Goal: Information Seeking & Learning: Learn about a topic

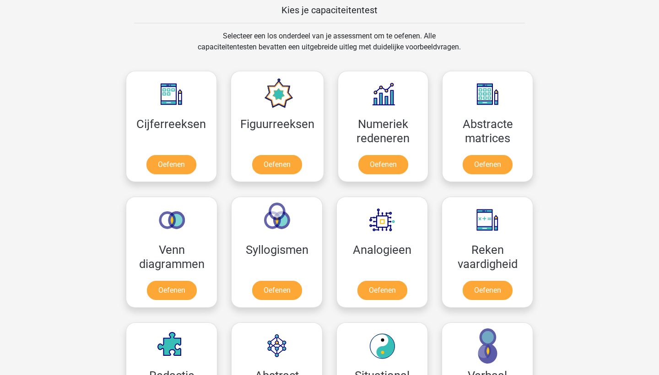
scroll to position [361, 0]
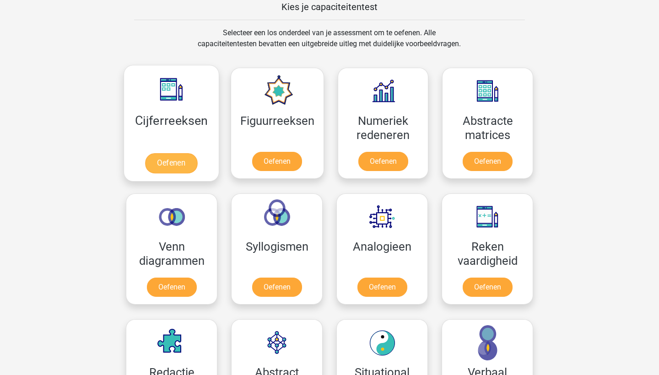
click at [165, 163] on link "Oefenen" at bounding box center [171, 163] width 52 height 20
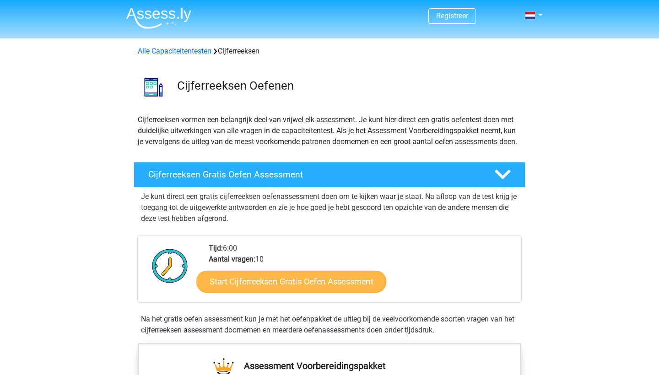
click at [351, 287] on link "Start Cijferreeksen Gratis Oefen Assessment" at bounding box center [291, 281] width 190 height 22
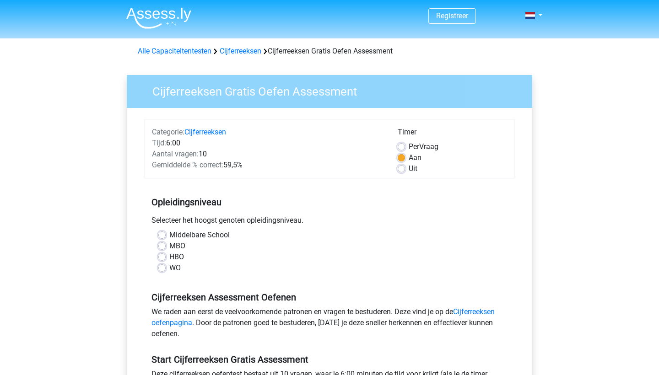
click at [169, 235] on label "Middelbare School" at bounding box center [199, 235] width 60 height 11
click at [159, 235] on input "Middelbare School" at bounding box center [161, 234] width 7 height 9
radio input "true"
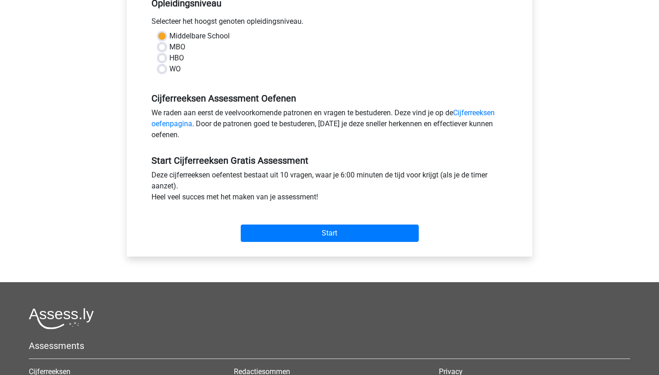
scroll to position [201, 0]
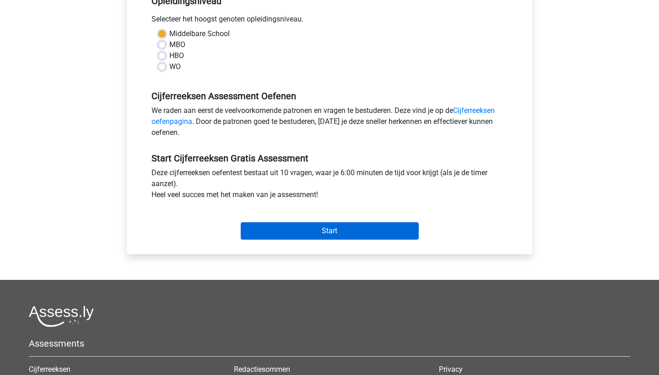
click at [349, 227] on input "Start" at bounding box center [330, 230] width 178 height 17
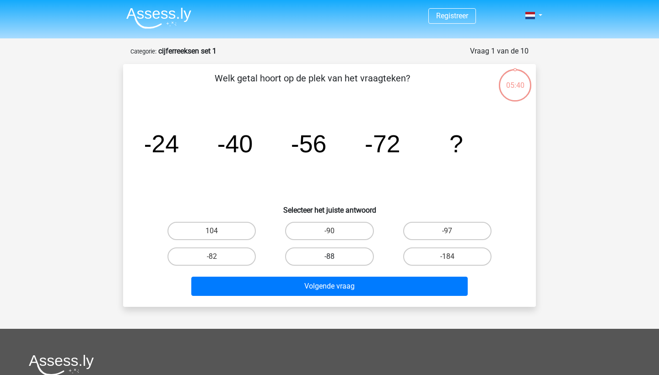
click at [322, 255] on label "-88" at bounding box center [329, 257] width 88 height 18
click at [329, 257] on input "-88" at bounding box center [332, 260] width 6 height 6
radio input "true"
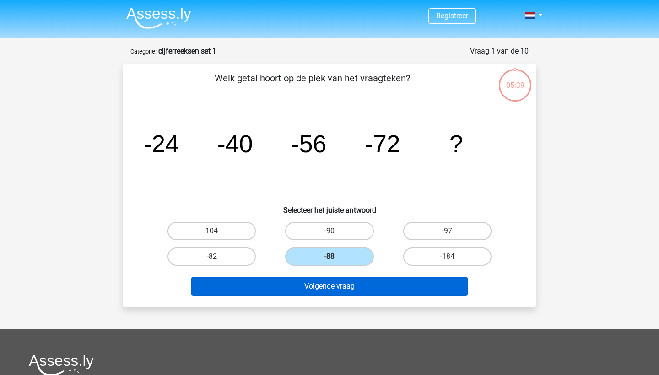
click at [332, 288] on button "Volgende vraag" at bounding box center [329, 286] width 277 height 19
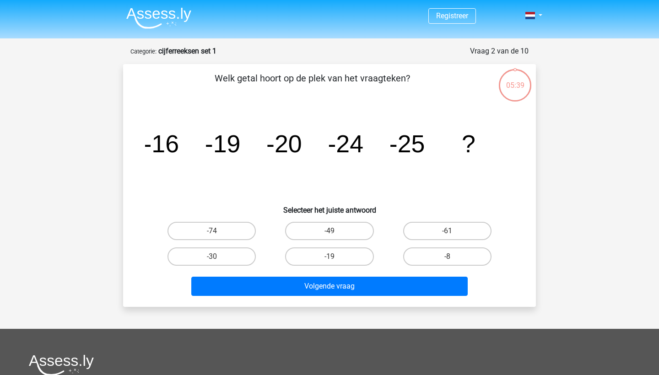
scroll to position [46, 0]
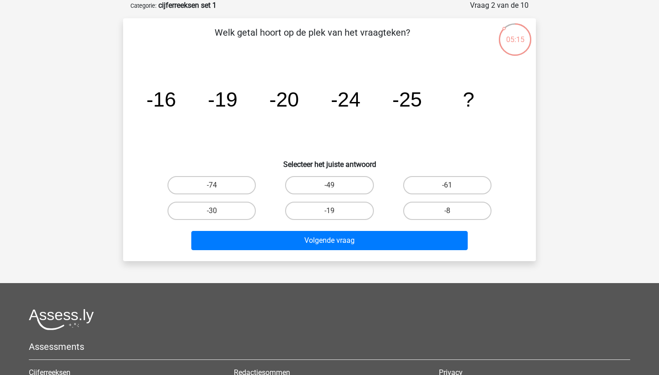
click at [213, 214] on input "-30" at bounding box center [215, 214] width 6 height 6
radio input "true"
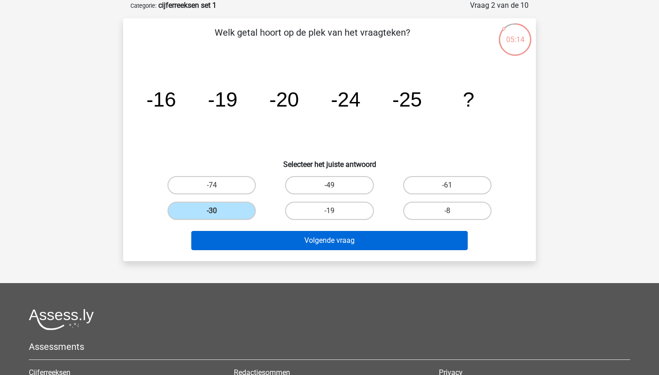
click at [245, 235] on button "Volgende vraag" at bounding box center [329, 240] width 277 height 19
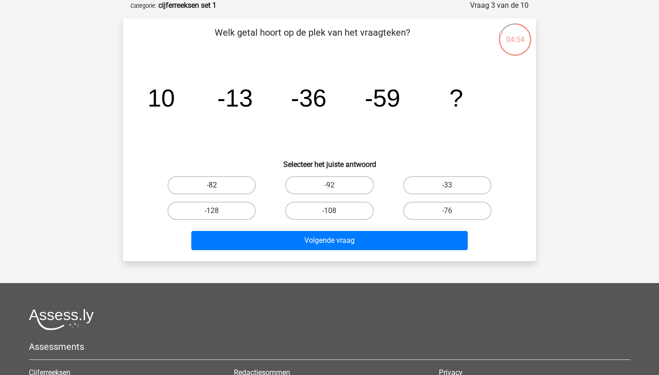
click at [223, 180] on label "-82" at bounding box center [211, 185] width 88 height 18
click at [218, 185] on input "-82" at bounding box center [215, 188] width 6 height 6
radio input "true"
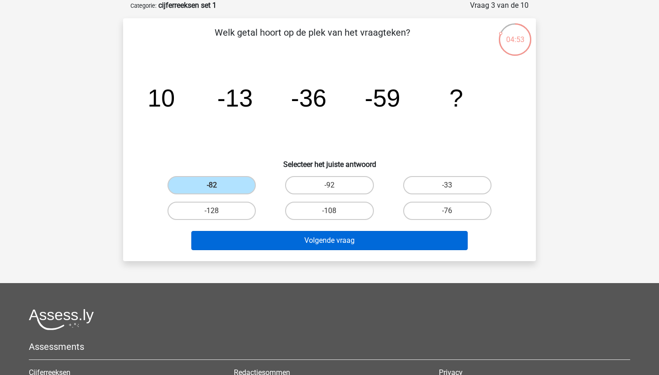
click at [256, 238] on button "Volgende vraag" at bounding box center [329, 240] width 277 height 19
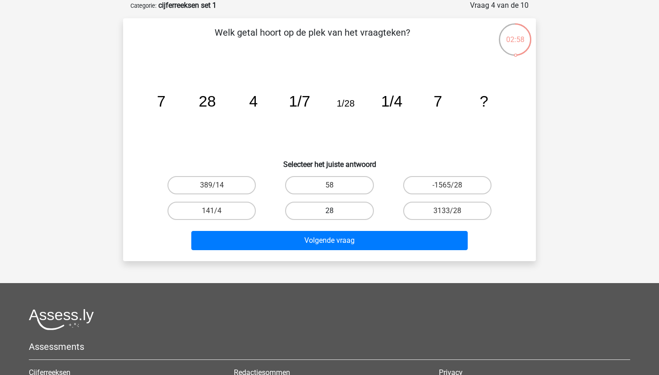
click at [309, 208] on label "28" at bounding box center [329, 211] width 88 height 18
click at [329, 211] on input "28" at bounding box center [332, 214] width 6 height 6
radio input "true"
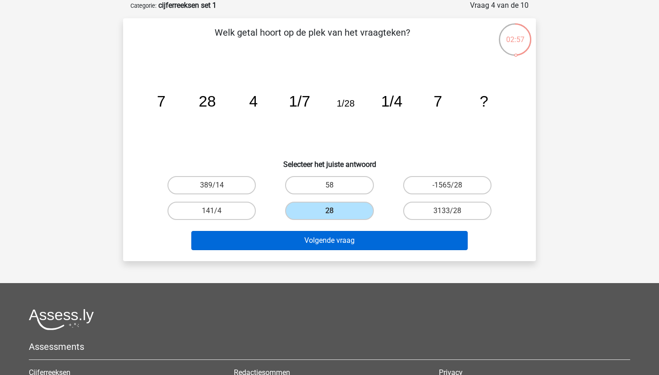
click at [299, 244] on button "Volgende vraag" at bounding box center [329, 240] width 277 height 19
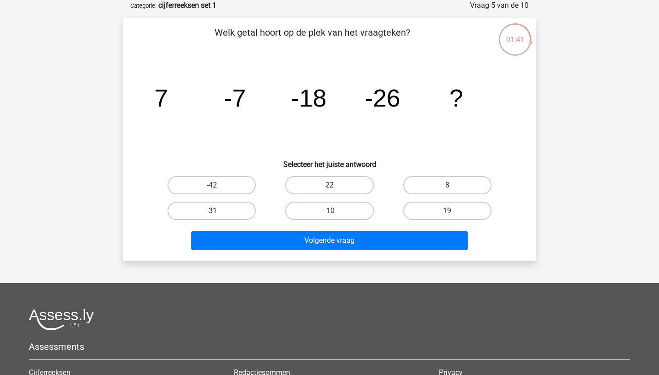
click at [232, 208] on label "-31" at bounding box center [211, 211] width 88 height 18
click at [218, 211] on input "-31" at bounding box center [215, 214] width 6 height 6
radio input "true"
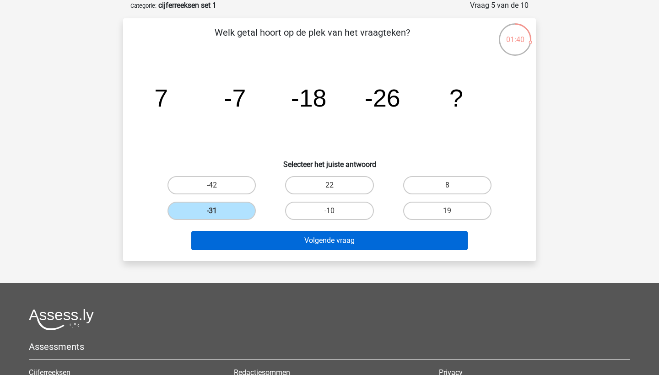
click at [244, 237] on button "Volgende vraag" at bounding box center [329, 240] width 277 height 19
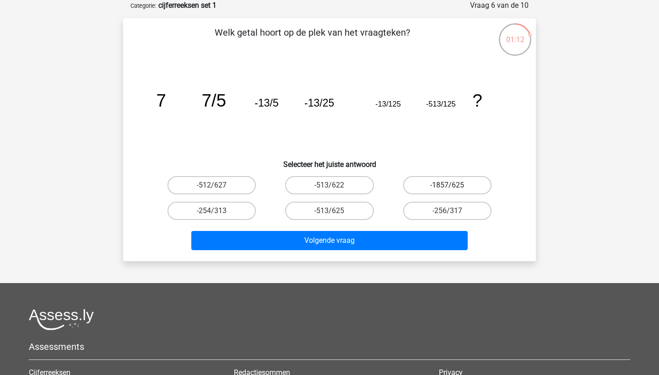
click at [435, 185] on label "-1857/625" at bounding box center [447, 185] width 88 height 18
click at [447, 185] on input "-1857/625" at bounding box center [450, 188] width 6 height 6
radio input "true"
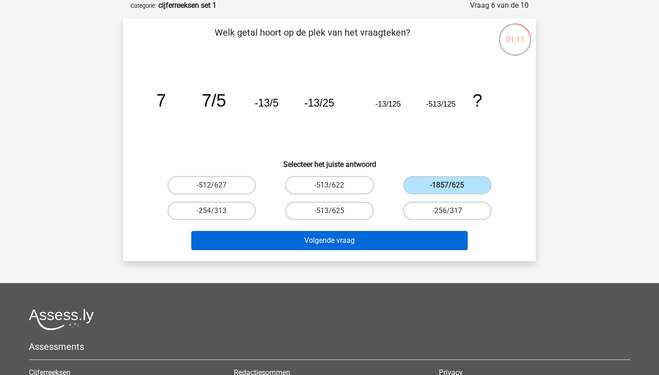
click at [359, 242] on button "Volgende vraag" at bounding box center [329, 240] width 277 height 19
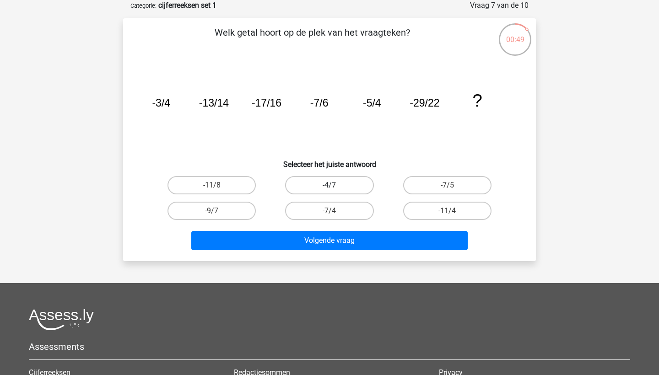
click at [307, 183] on label "-4/7" at bounding box center [329, 185] width 88 height 18
click at [329, 185] on input "-4/7" at bounding box center [332, 188] width 6 height 6
radio input "true"
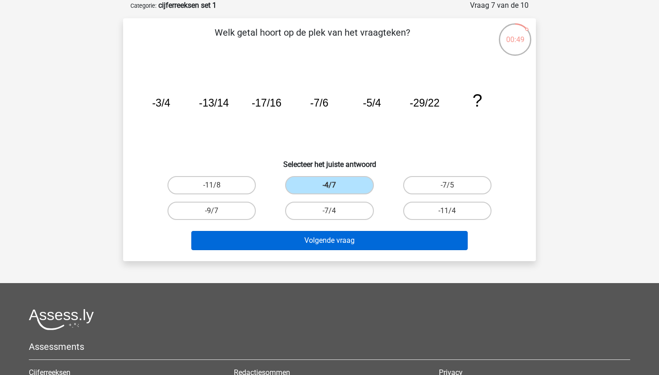
click at [308, 235] on button "Volgende vraag" at bounding box center [329, 240] width 277 height 19
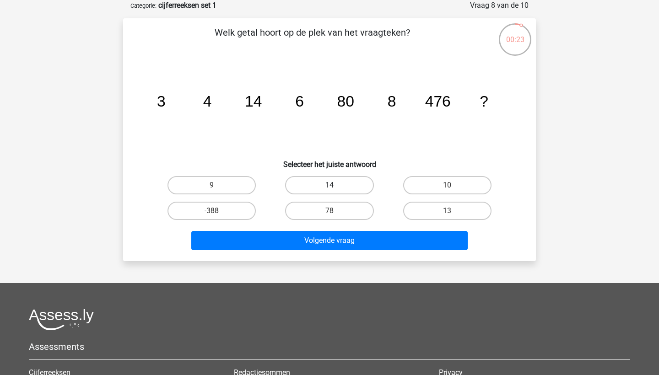
click at [327, 183] on label "14" at bounding box center [329, 185] width 88 height 18
click at [329, 185] on input "14" at bounding box center [332, 188] width 6 height 6
radio input "true"
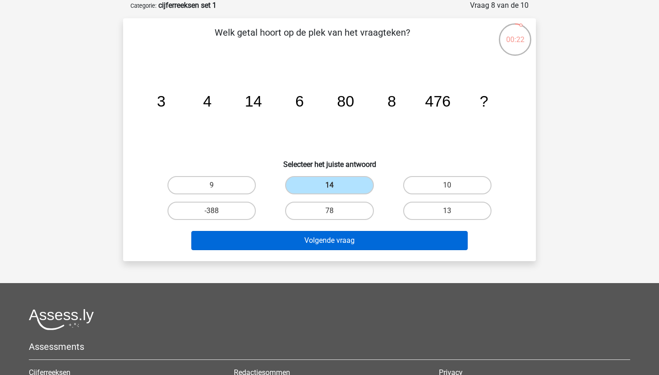
click at [306, 240] on button "Volgende vraag" at bounding box center [329, 240] width 277 height 19
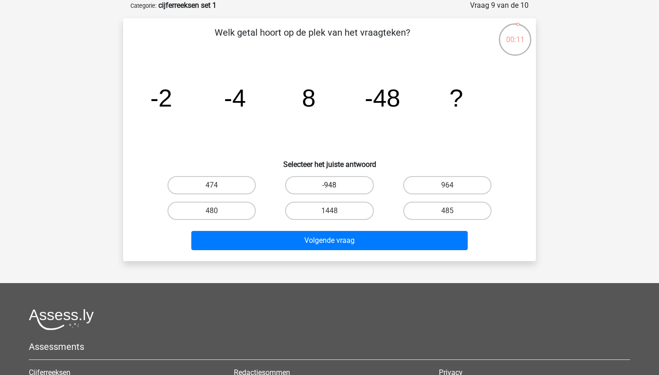
click at [308, 186] on label "-948" at bounding box center [329, 185] width 88 height 18
click at [329, 186] on input "-948" at bounding box center [332, 188] width 6 height 6
radio input "true"
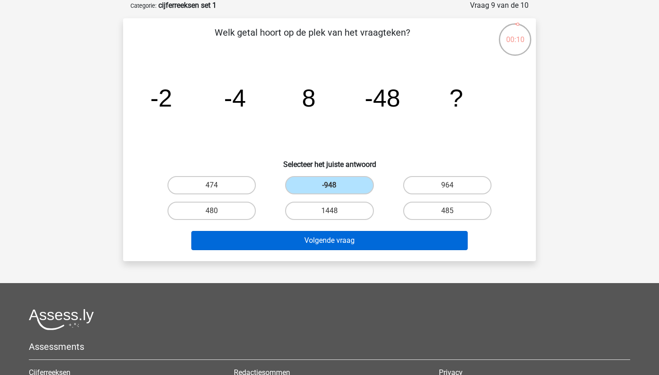
click at [295, 234] on button "Volgende vraag" at bounding box center [329, 240] width 277 height 19
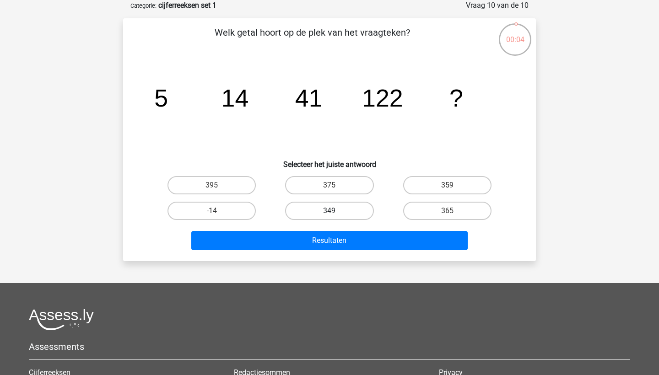
click at [323, 209] on label "349" at bounding box center [329, 211] width 88 height 18
click at [329, 211] on input "349" at bounding box center [332, 214] width 6 height 6
radio input "true"
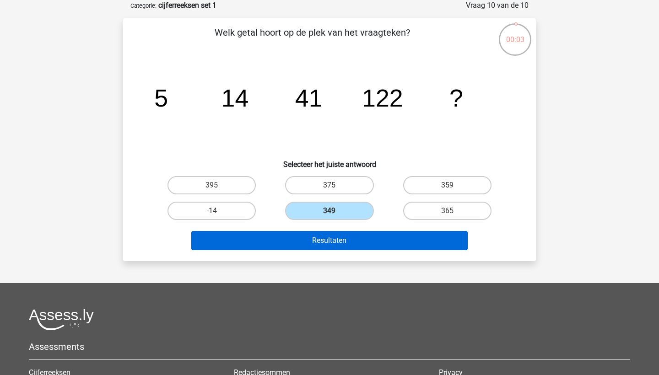
click at [317, 244] on button "Resultaten" at bounding box center [329, 240] width 277 height 19
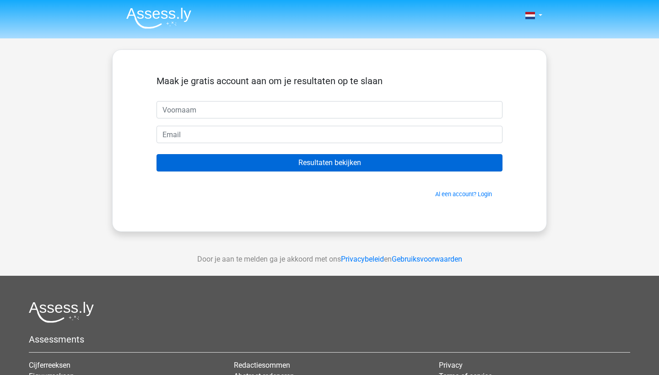
click at [340, 161] on input "Resultaten bekijken" at bounding box center [329, 162] width 346 height 17
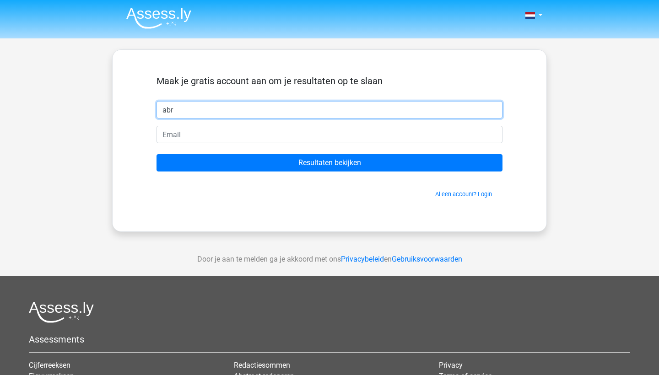
type input "abr"
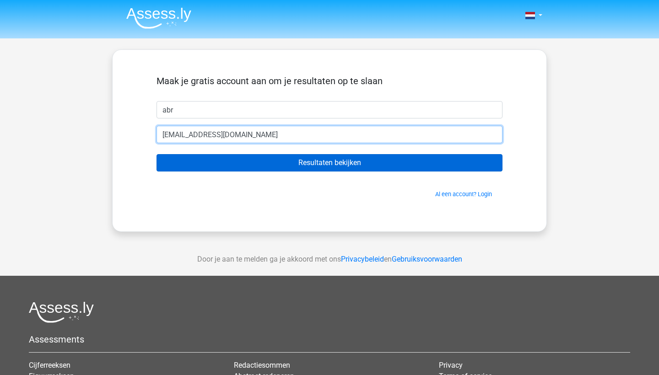
type input "[EMAIL_ADDRESS][DOMAIN_NAME]"
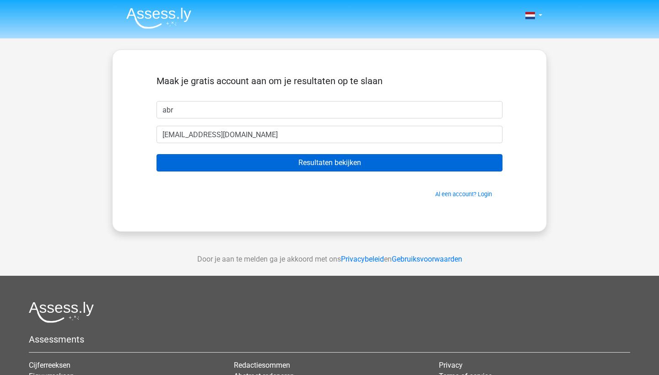
click at [243, 167] on input "Resultaten bekijken" at bounding box center [329, 162] width 346 height 17
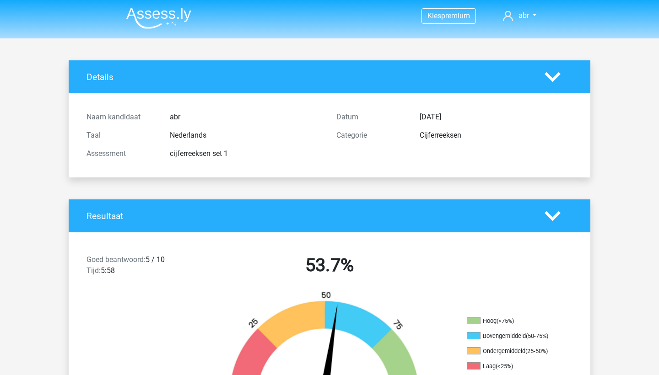
click at [225, 270] on h2 "53.7%" at bounding box center [329, 265] width 236 height 22
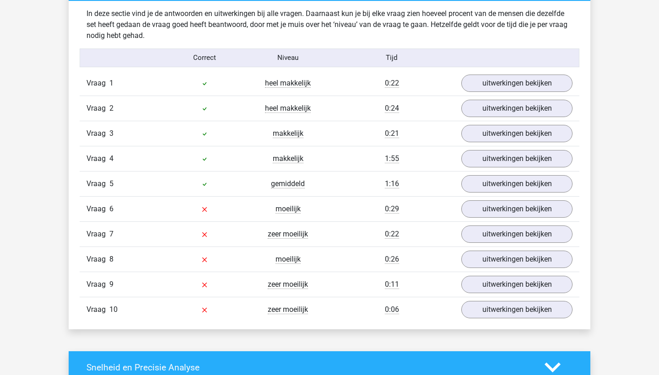
scroll to position [724, 0]
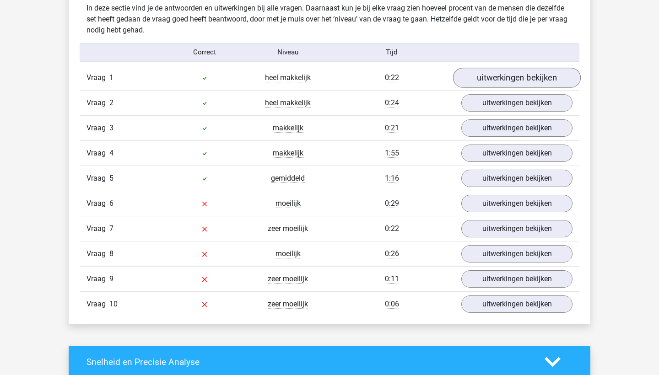
click at [480, 72] on link "uitwerkingen bekijken" at bounding box center [517, 78] width 128 height 20
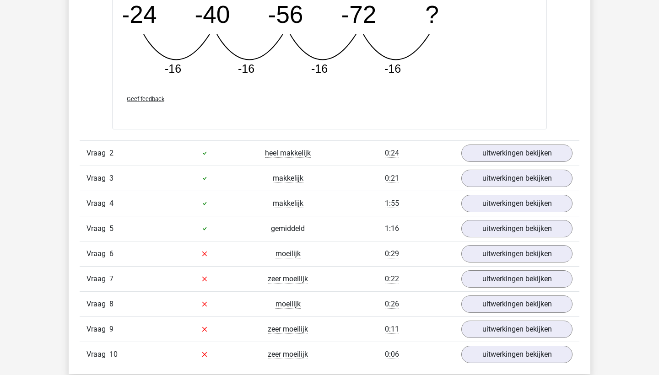
scroll to position [1084, 0]
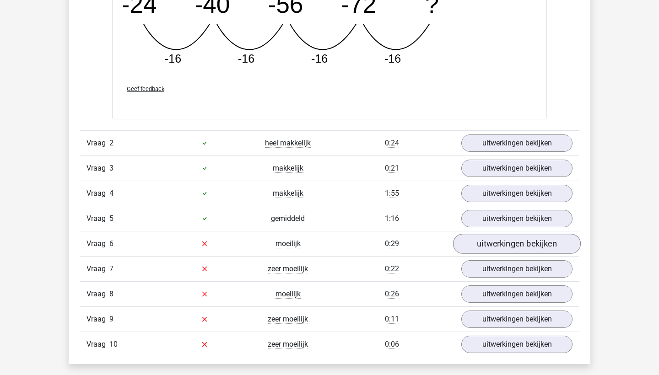
click at [496, 243] on link "uitwerkingen bekijken" at bounding box center [517, 244] width 128 height 20
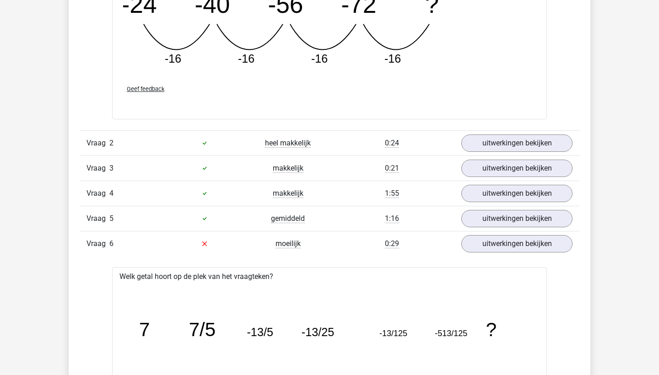
click at [10, 271] on div "Kies premium abr lolelala@gmail.com" at bounding box center [329, 314] width 659 height 2797
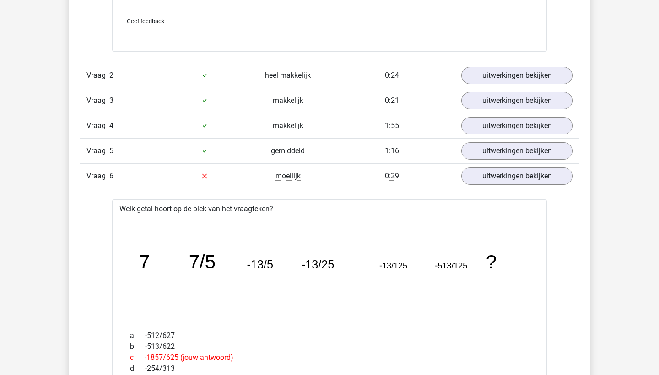
scroll to position [1195, 0]
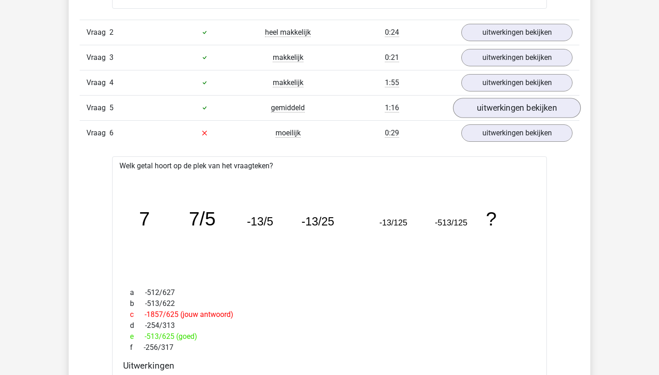
click at [507, 108] on link "uitwerkingen bekijken" at bounding box center [517, 108] width 128 height 20
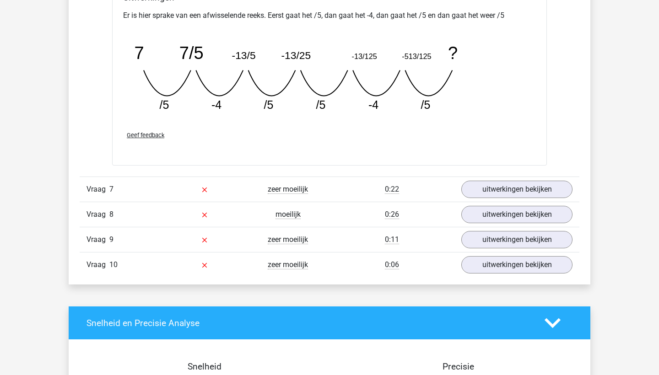
scroll to position [2130, 0]
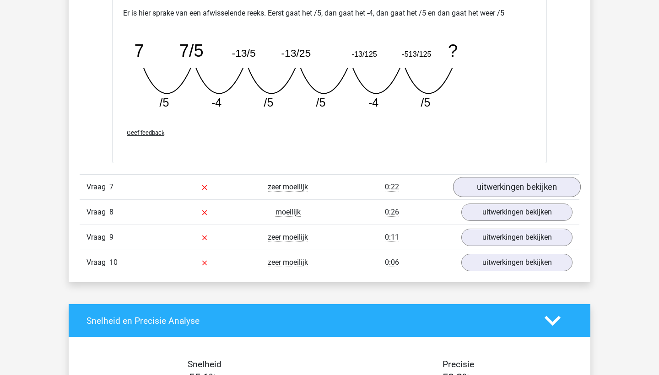
click at [489, 183] on link "uitwerkingen bekijken" at bounding box center [517, 187] width 128 height 20
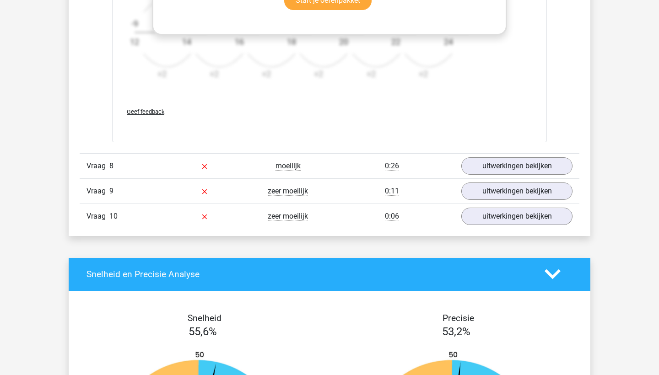
scroll to position [2742, 0]
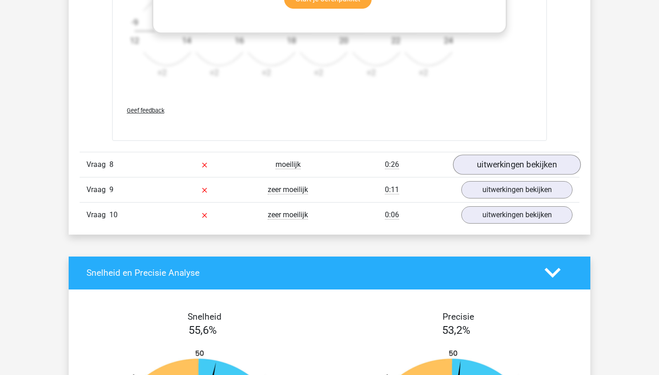
click at [502, 166] on link "uitwerkingen bekijken" at bounding box center [517, 165] width 128 height 20
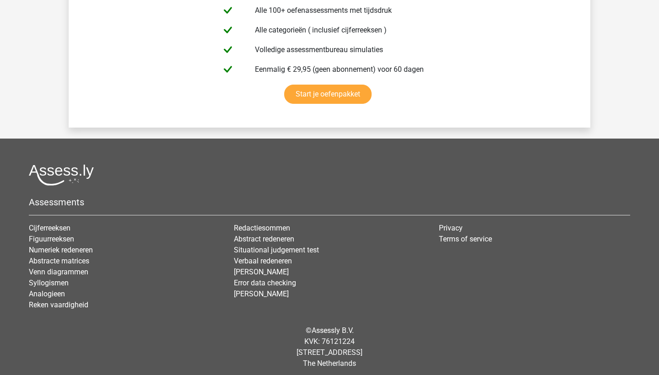
scroll to position [4005, 0]
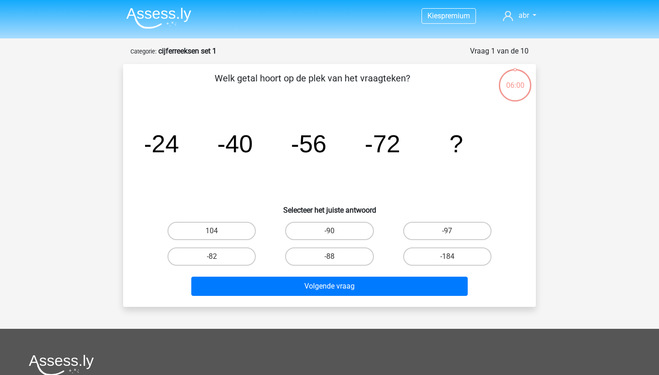
scroll to position [46, 0]
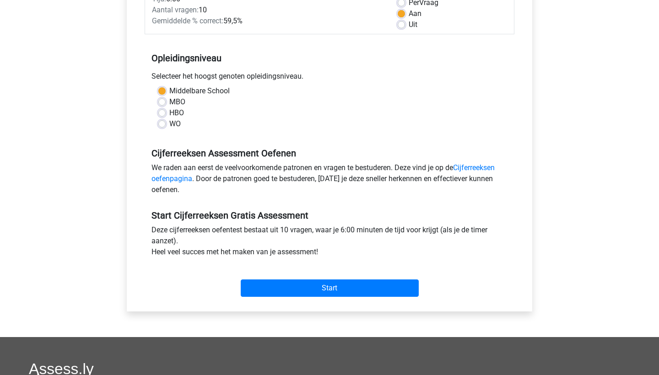
scroll to position [147, 0]
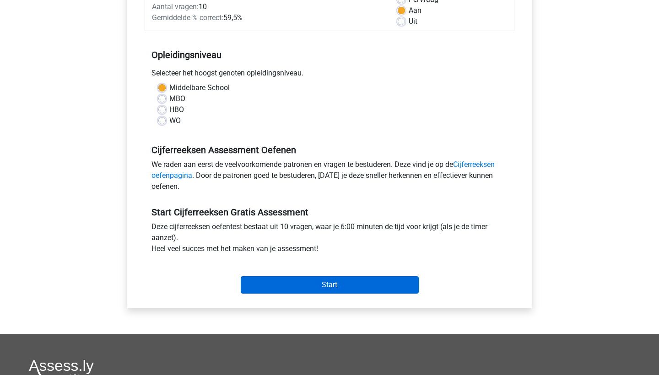
click at [359, 282] on input "Start" at bounding box center [330, 284] width 178 height 17
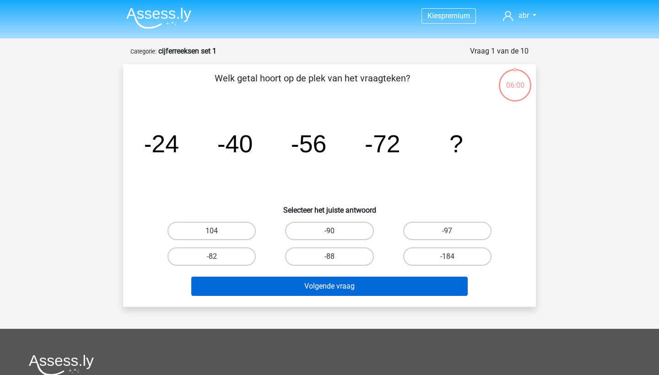
click at [339, 290] on button "Volgende vraag" at bounding box center [329, 286] width 277 height 19
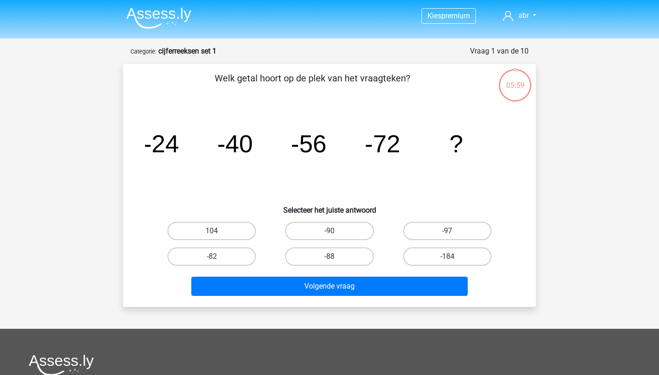
click at [330, 260] on input "-88" at bounding box center [332, 260] width 6 height 6
radio input "true"
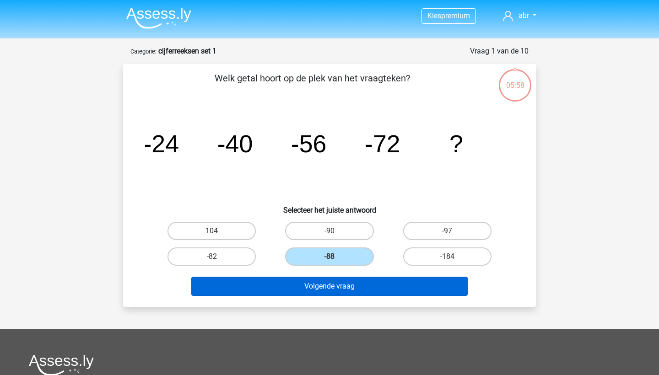
click at [335, 289] on button "Volgende vraag" at bounding box center [329, 286] width 277 height 19
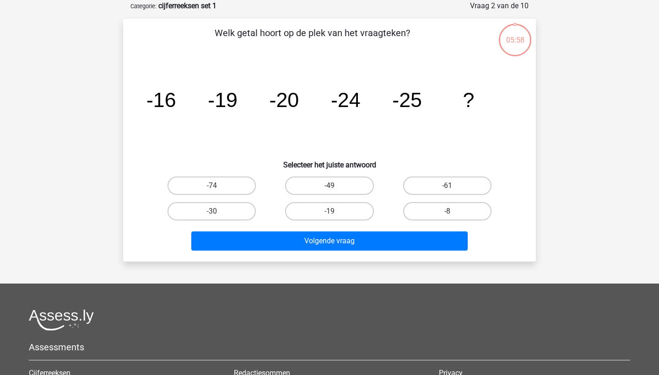
scroll to position [46, 0]
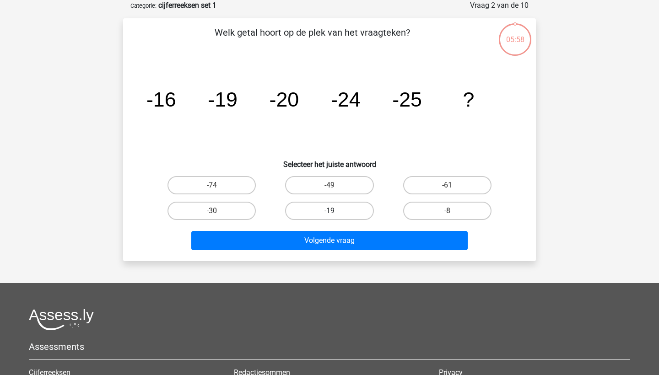
click at [326, 219] on label "-19" at bounding box center [329, 211] width 88 height 18
click at [329, 217] on input "-19" at bounding box center [332, 214] width 6 height 6
radio input "true"
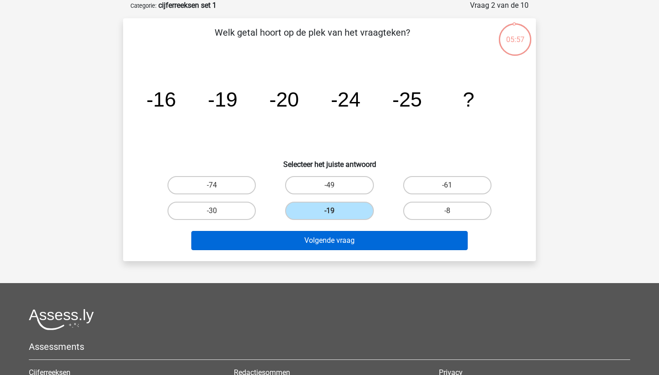
click at [326, 239] on button "Volgende vraag" at bounding box center [329, 240] width 277 height 19
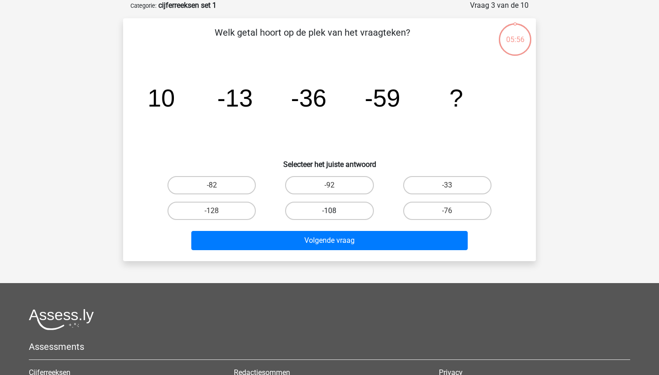
click at [322, 210] on label "-108" at bounding box center [329, 211] width 88 height 18
click at [329, 211] on input "-108" at bounding box center [332, 214] width 6 height 6
radio input "true"
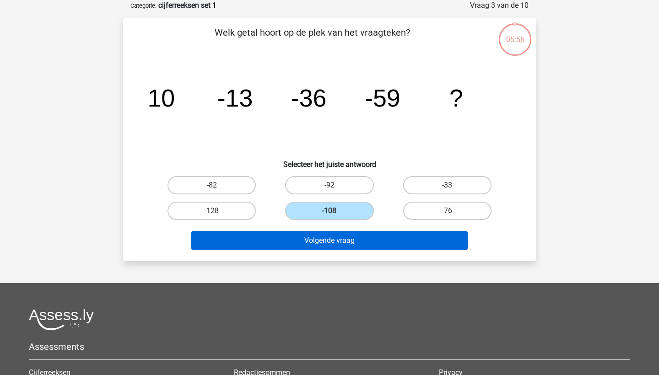
click at [321, 239] on button "Volgende vraag" at bounding box center [329, 240] width 277 height 19
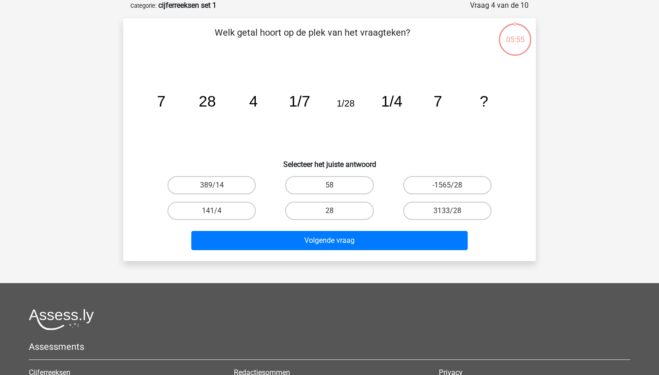
click at [326, 201] on div "28" at bounding box center [329, 211] width 118 height 26
click at [326, 208] on label "28" at bounding box center [329, 211] width 88 height 18
click at [329, 211] on input "28" at bounding box center [332, 214] width 6 height 6
radio input "true"
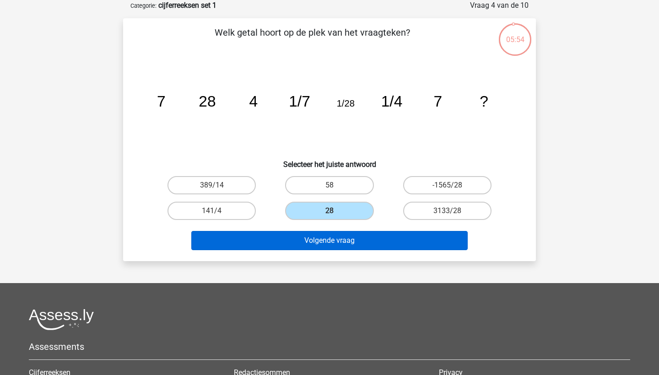
click at [328, 242] on button "Volgende vraag" at bounding box center [329, 240] width 277 height 19
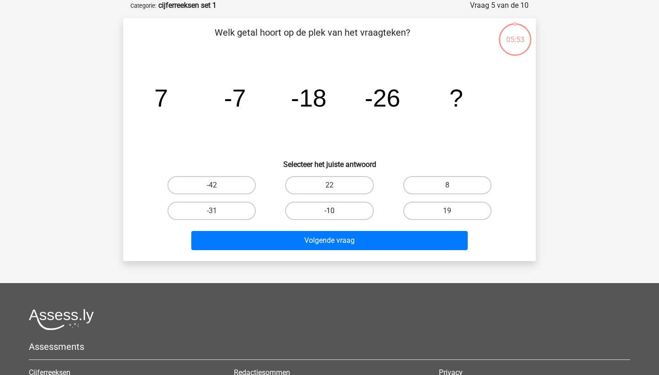
click at [320, 205] on label "-10" at bounding box center [329, 211] width 88 height 18
click at [329, 211] on input "-10" at bounding box center [332, 214] width 6 height 6
radio input "true"
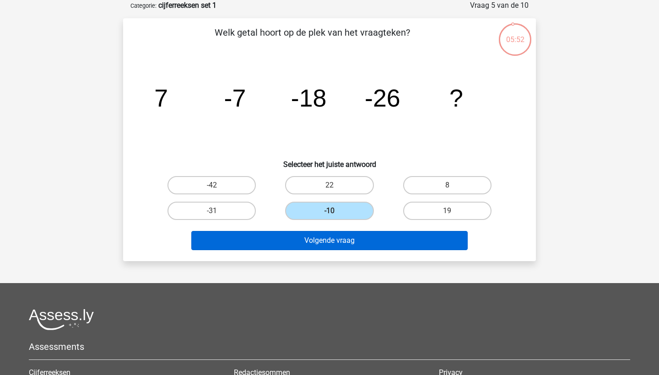
click at [324, 236] on button "Volgende vraag" at bounding box center [329, 240] width 277 height 19
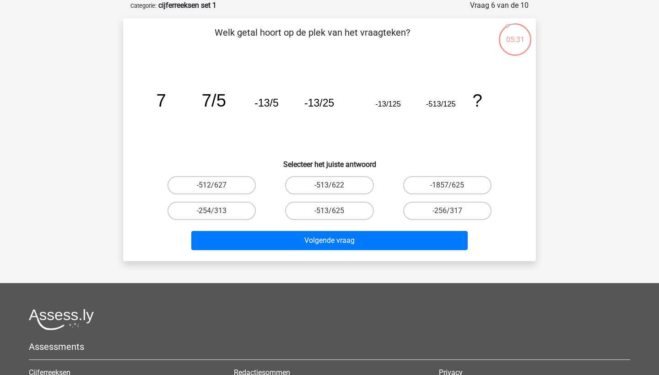
click at [327, 199] on div "-513/625" at bounding box center [329, 211] width 118 height 26
click at [329, 221] on div "-513/625" at bounding box center [329, 211] width 118 height 26
click at [325, 211] on label "-513/625" at bounding box center [329, 211] width 88 height 18
click at [329, 211] on input "-513/625" at bounding box center [332, 214] width 6 height 6
radio input "true"
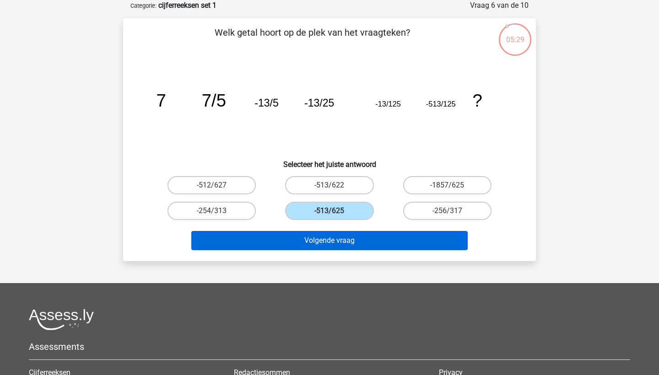
click at [329, 241] on button "Volgende vraag" at bounding box center [329, 240] width 277 height 19
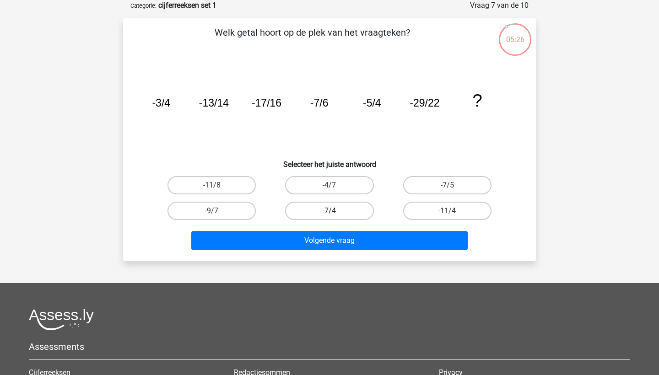
click at [337, 215] on label "-7/4" at bounding box center [329, 211] width 88 height 18
click at [335, 215] on input "-7/4" at bounding box center [332, 214] width 6 height 6
radio input "true"
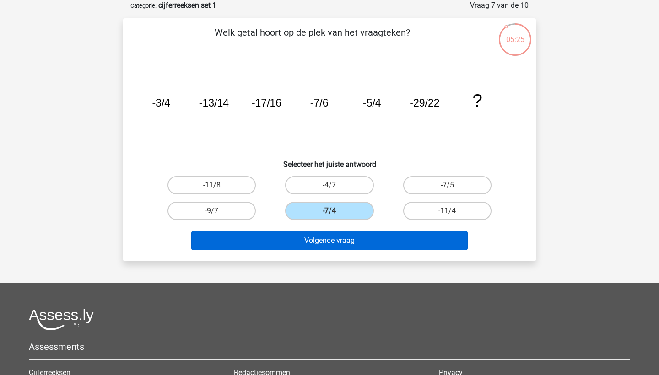
click at [337, 239] on button "Volgende vraag" at bounding box center [329, 240] width 277 height 19
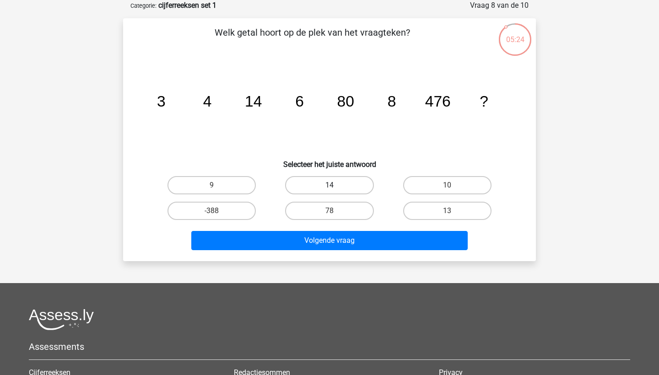
click at [344, 186] on label "14" at bounding box center [329, 185] width 88 height 18
click at [335, 186] on input "14" at bounding box center [332, 188] width 6 height 6
radio input "true"
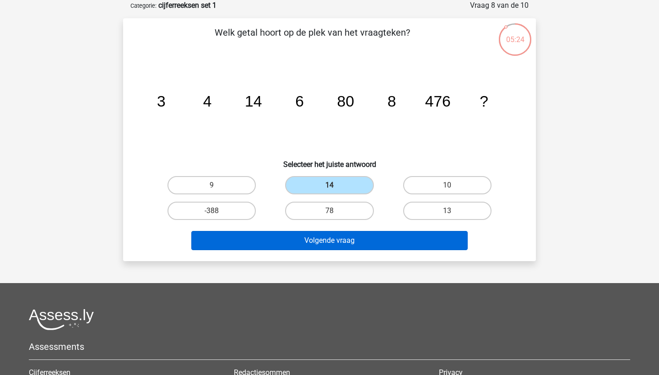
click at [345, 236] on button "Volgende vraag" at bounding box center [329, 240] width 277 height 19
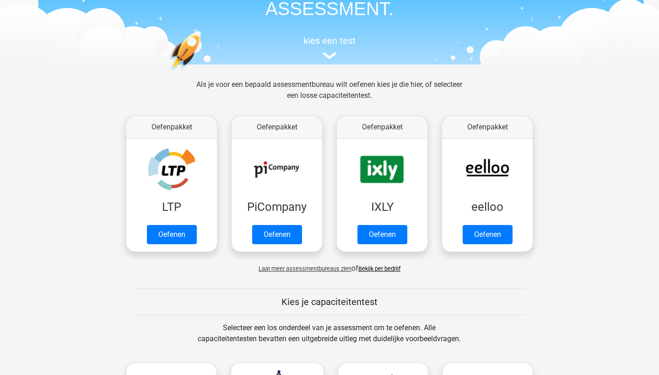
scroll to position [64, 0]
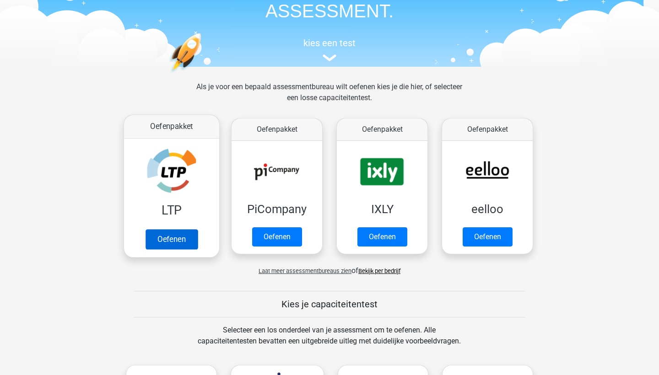
click at [170, 242] on link "Oefenen" at bounding box center [172, 239] width 52 height 20
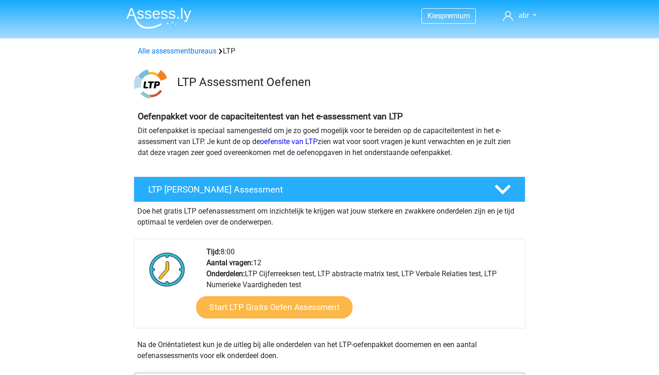
click at [249, 312] on link "Start LTP Gratis Oefen Assessment" at bounding box center [274, 307] width 156 height 22
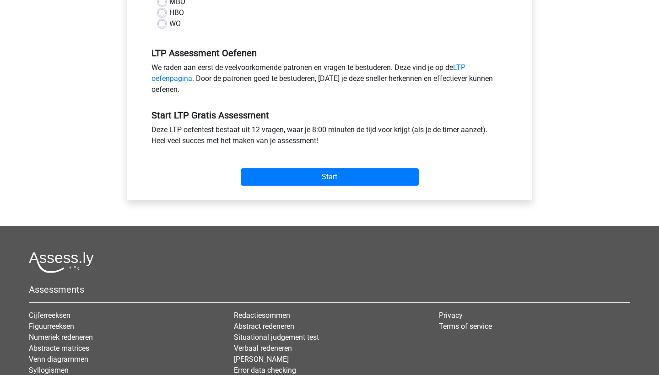
scroll to position [254, 0]
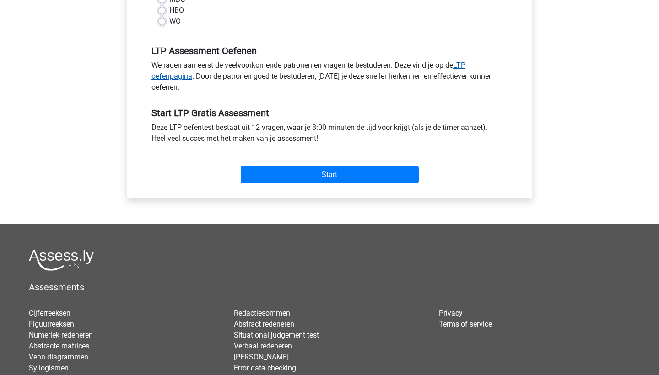
click at [465, 64] on link "LTP oefenpagina" at bounding box center [308, 71] width 314 height 20
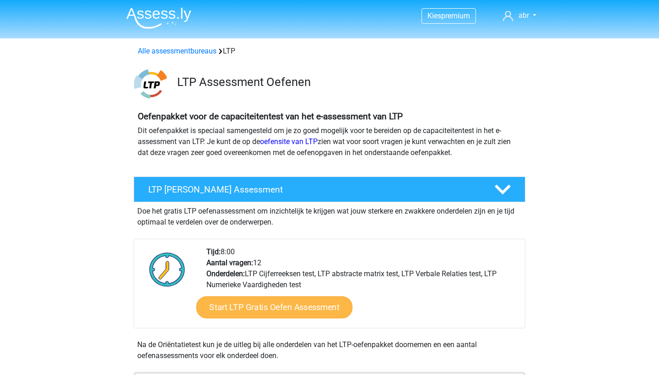
click at [237, 306] on link "Start LTP Gratis Oefen Assessment" at bounding box center [274, 307] width 156 height 22
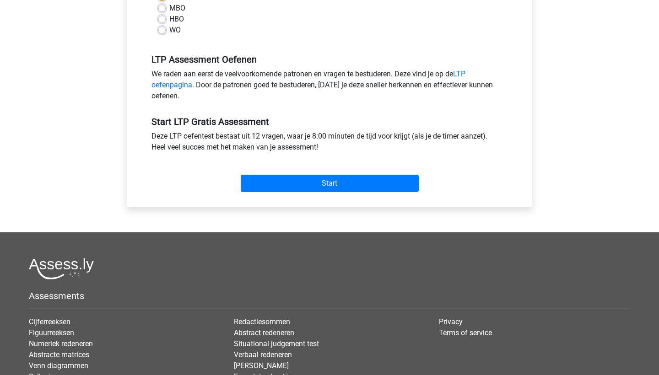
scroll to position [248, 0]
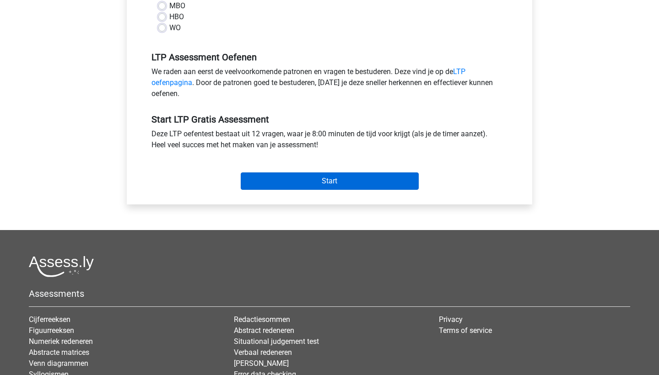
click at [295, 183] on input "Start" at bounding box center [330, 180] width 178 height 17
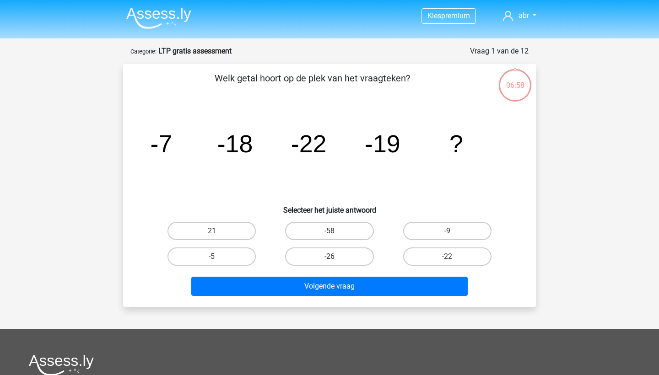
click at [339, 257] on label "-26" at bounding box center [329, 257] width 88 height 18
click at [335, 257] on input "-26" at bounding box center [332, 260] width 6 height 6
radio input "true"
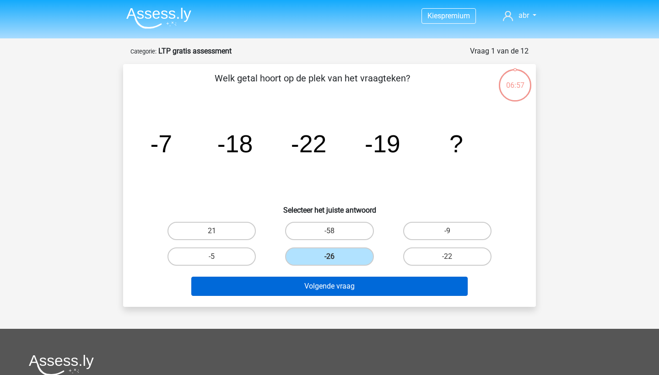
click at [334, 285] on button "Volgende vraag" at bounding box center [329, 286] width 277 height 19
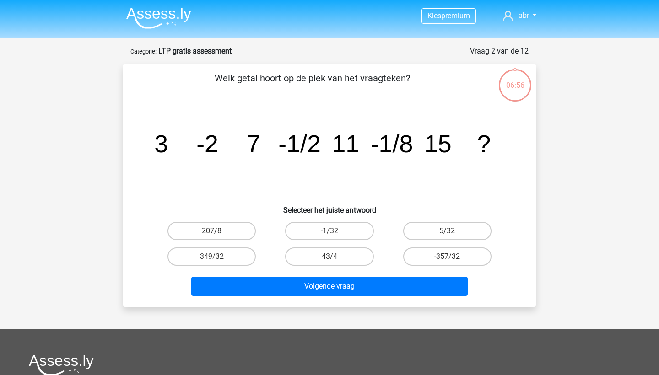
scroll to position [46, 0]
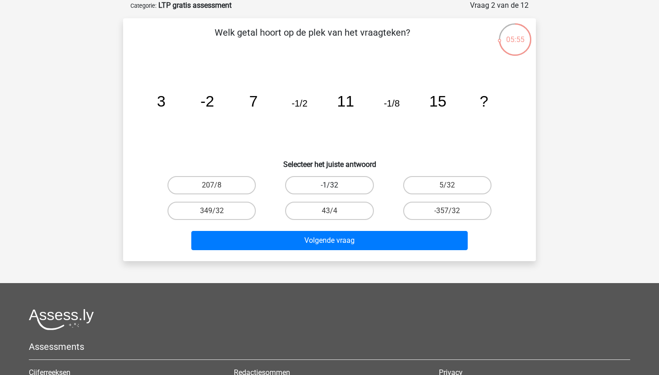
click at [317, 181] on label "-1/32" at bounding box center [329, 185] width 88 height 18
click at [329, 185] on input "-1/32" at bounding box center [332, 188] width 6 height 6
radio input "true"
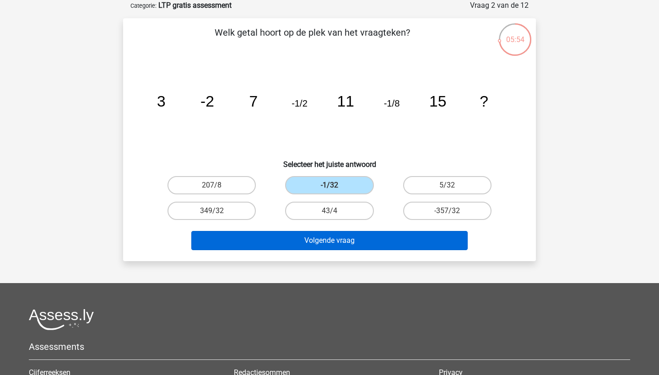
click at [304, 240] on button "Volgende vraag" at bounding box center [329, 240] width 277 height 19
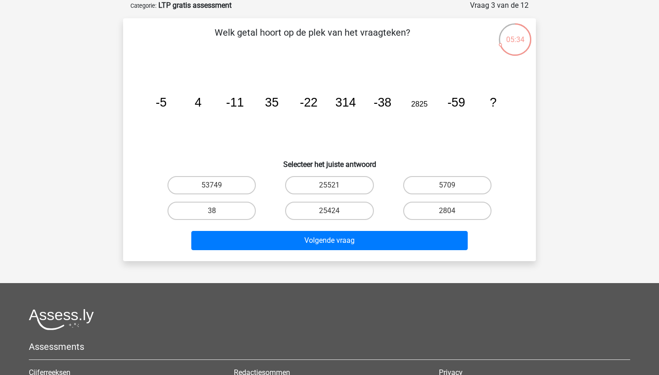
click at [323, 229] on div "Volgende vraag" at bounding box center [329, 239] width 383 height 30
click at [334, 202] on label "25424" at bounding box center [329, 211] width 88 height 18
click at [334, 211] on input "25424" at bounding box center [332, 214] width 6 height 6
radio input "true"
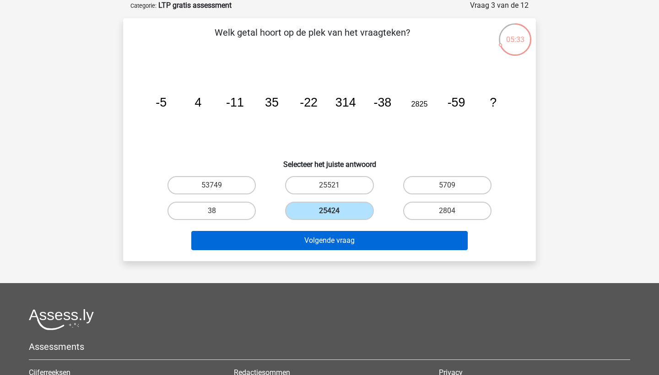
click at [334, 237] on button "Volgende vraag" at bounding box center [329, 240] width 277 height 19
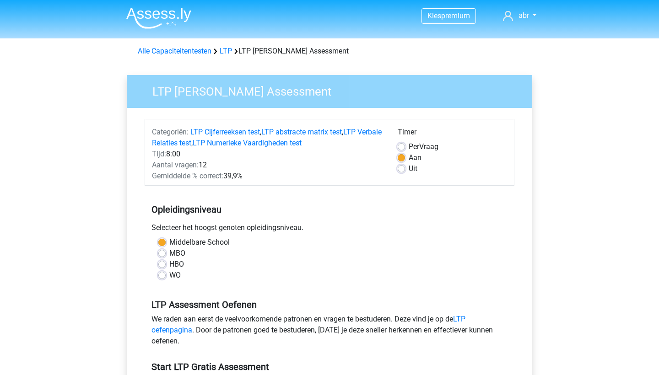
scroll to position [248, 0]
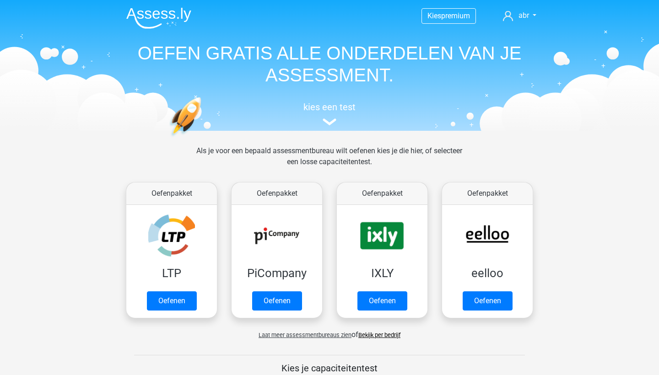
scroll to position [64, 0]
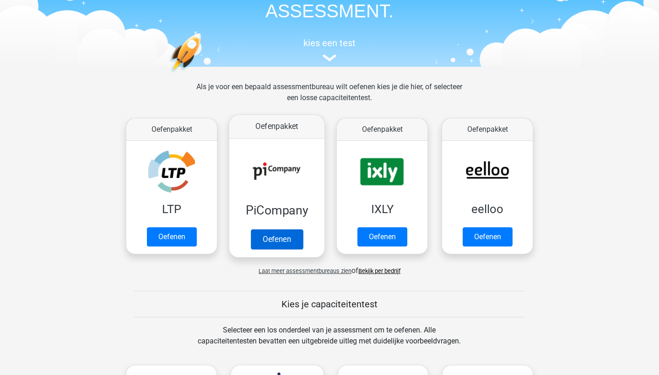
click at [275, 243] on link "Oefenen" at bounding box center [277, 239] width 52 height 20
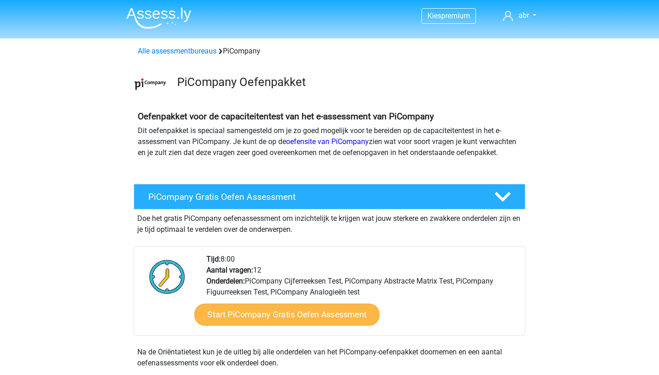
click at [263, 324] on link "Start PiCompany Gratis Oefen Assessment" at bounding box center [286, 315] width 185 height 22
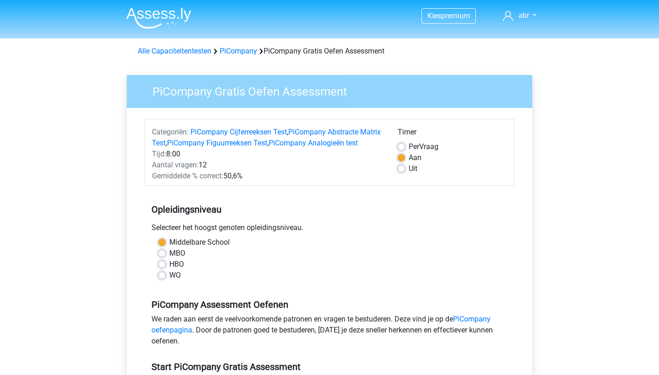
click at [535, 220] on div "PiCompany Gratis Oefen Assessment Categoriën: PiCompany Cijferreeksen Test , Pi…" at bounding box center [329, 274] width 420 height 428
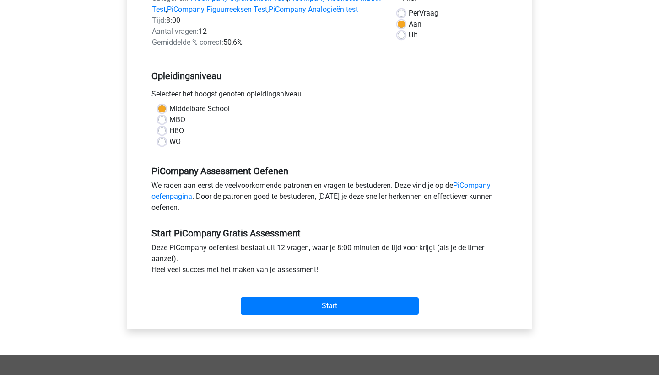
scroll to position [141, 0]
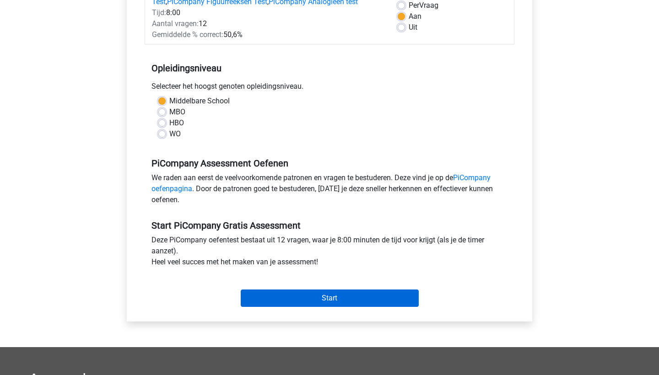
click at [348, 307] on input "Start" at bounding box center [330, 298] width 178 height 17
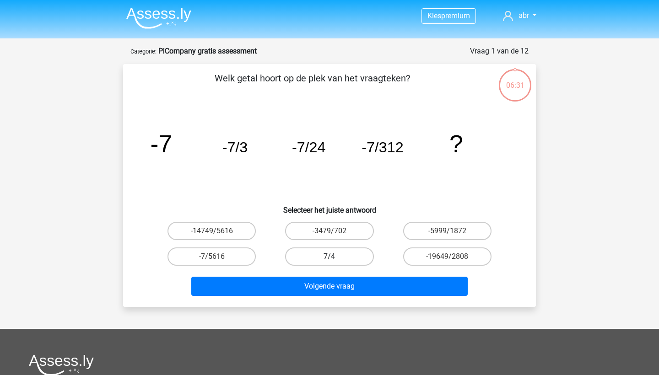
click at [301, 262] on label "7/4" at bounding box center [329, 257] width 88 height 18
click at [329, 262] on input "7/4" at bounding box center [332, 260] width 6 height 6
radio input "true"
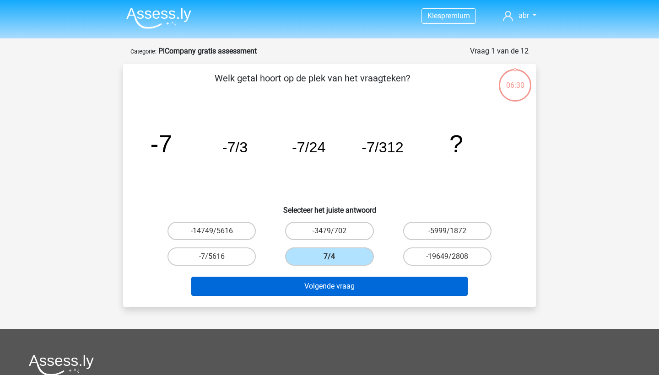
click at [302, 281] on button "Volgende vraag" at bounding box center [329, 286] width 277 height 19
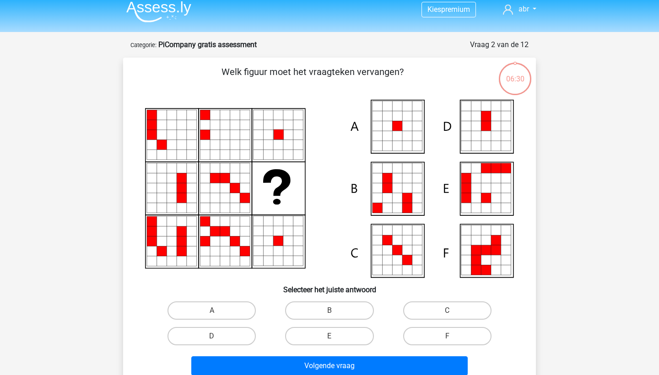
scroll to position [46, 0]
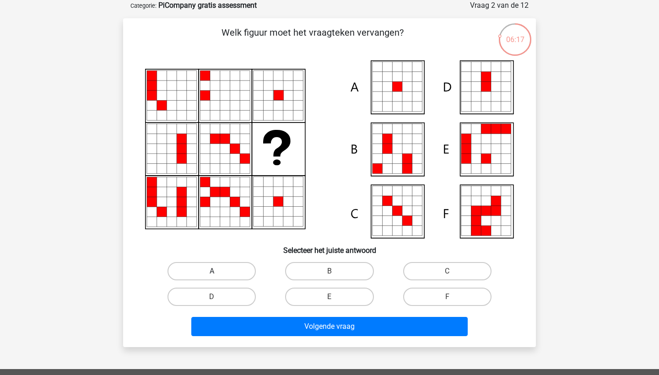
click at [205, 275] on label "A" at bounding box center [211, 271] width 88 height 18
click at [212, 275] on input "A" at bounding box center [215, 274] width 6 height 6
radio input "true"
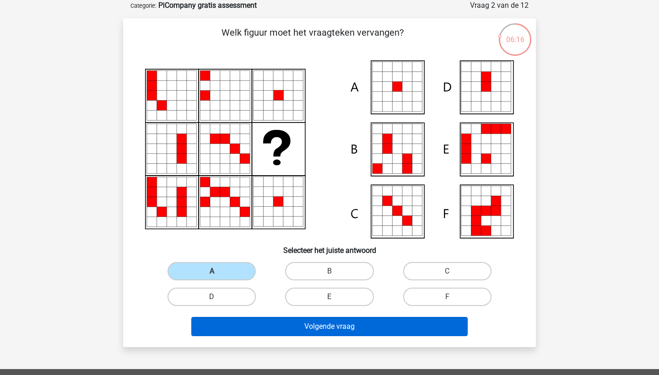
click at [231, 323] on button "Volgende vraag" at bounding box center [329, 326] width 277 height 19
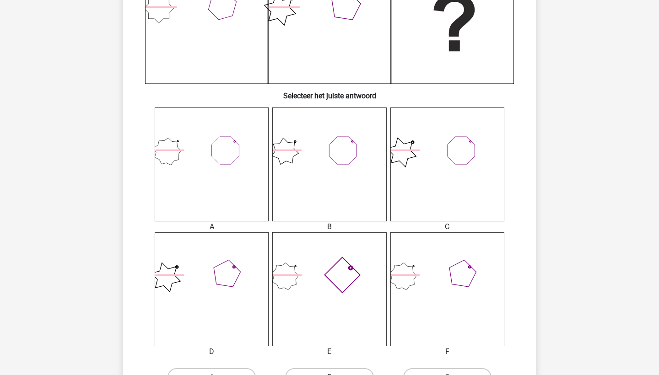
scroll to position [323, 0]
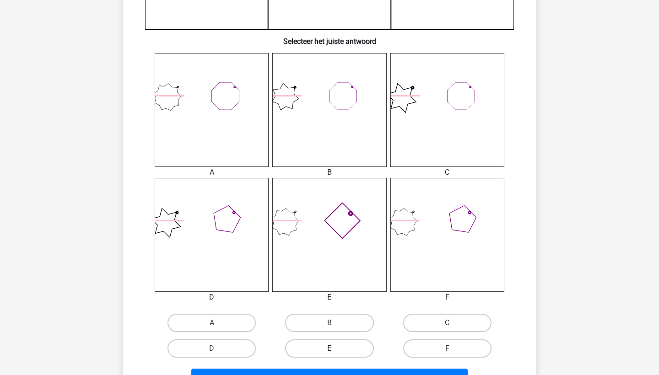
click at [325, 347] on label "E" at bounding box center [329, 349] width 88 height 18
click at [329, 349] on input "E" at bounding box center [332, 352] width 6 height 6
radio input "true"
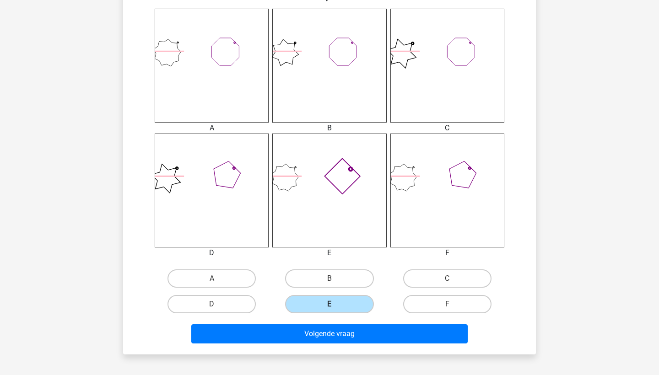
scroll to position [377, 0]
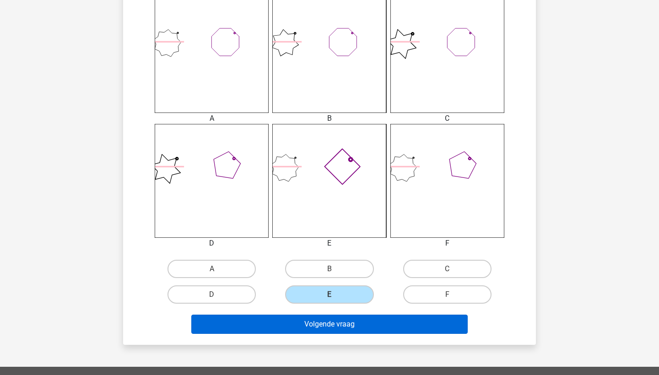
click at [300, 324] on button "Volgende vraag" at bounding box center [329, 324] width 277 height 19
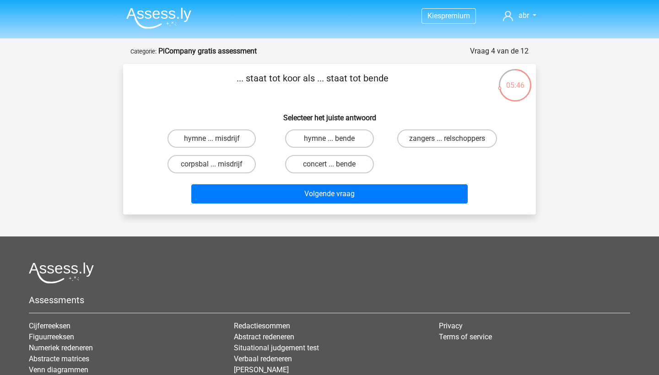
scroll to position [0, 0]
click at [433, 140] on label "zangers ... relschoppers" at bounding box center [447, 138] width 100 height 18
click at [447, 140] on input "zangers ... relschoppers" at bounding box center [450, 142] width 6 height 6
radio input "true"
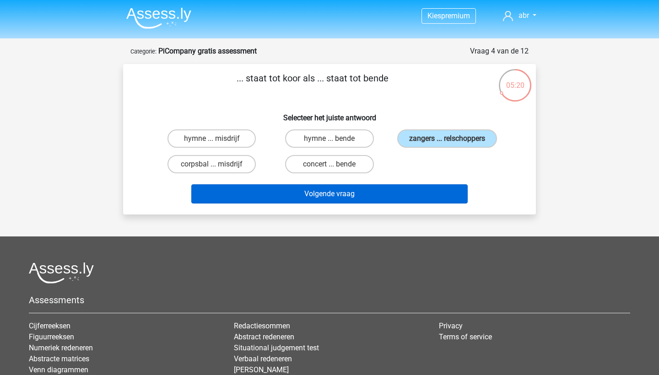
click at [357, 204] on button "Volgende vraag" at bounding box center [329, 193] width 277 height 19
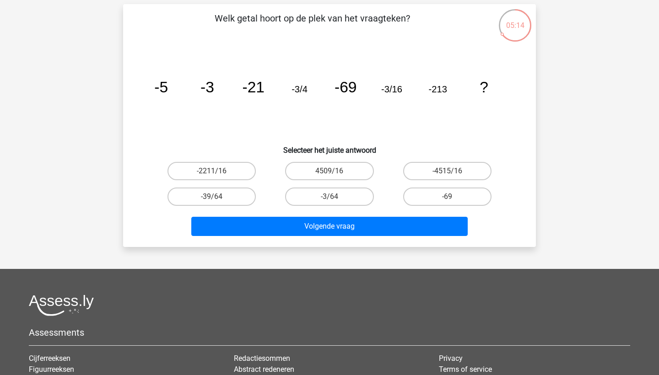
scroll to position [56, 0]
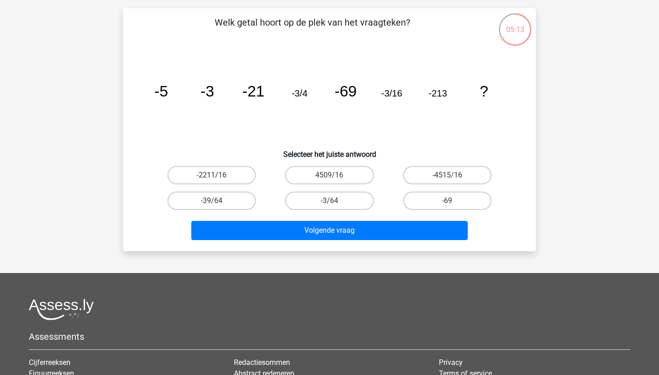
click at [314, 134] on icon "image/svg+xml -5 -3 -21 -3/4 -69 -3/16 -213 ?" at bounding box center [329, 96] width 369 height 92
click at [228, 198] on label "-39/64" at bounding box center [211, 201] width 88 height 18
click at [218, 201] on input "-39/64" at bounding box center [215, 204] width 6 height 6
radio input "true"
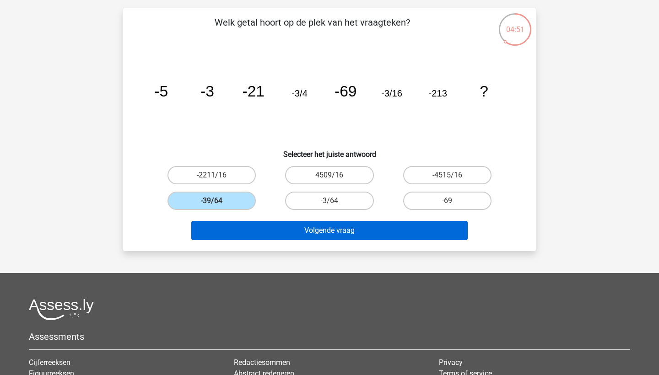
click at [225, 230] on button "Volgende vraag" at bounding box center [329, 230] width 277 height 19
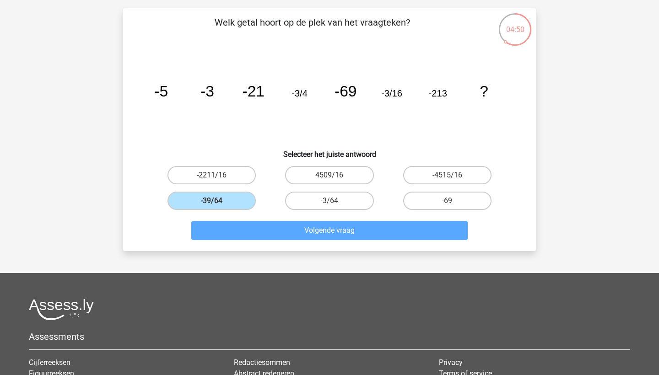
scroll to position [46, 0]
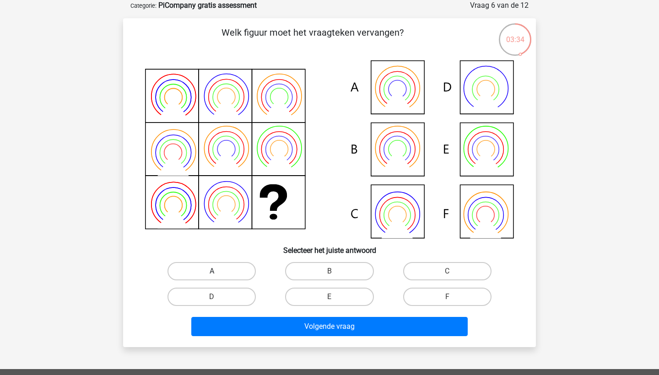
click at [219, 273] on label "A" at bounding box center [211, 271] width 88 height 18
click at [218, 273] on input "A" at bounding box center [215, 274] width 6 height 6
radio input "true"
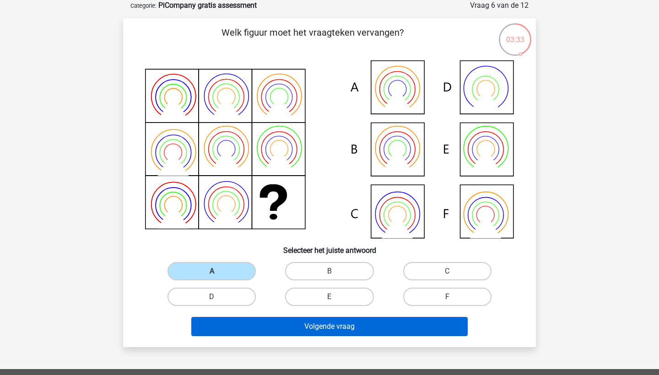
click at [228, 321] on button "Volgende vraag" at bounding box center [329, 326] width 277 height 19
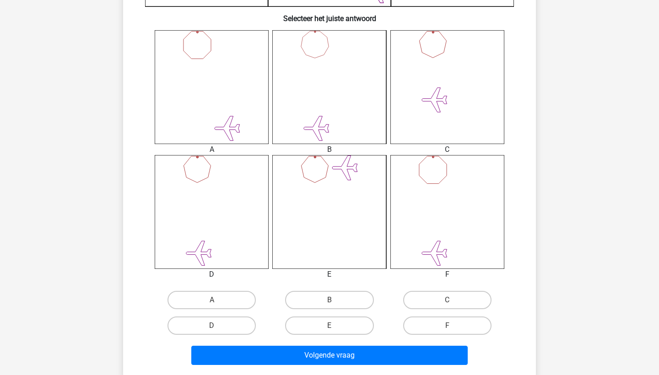
scroll to position [346, 0]
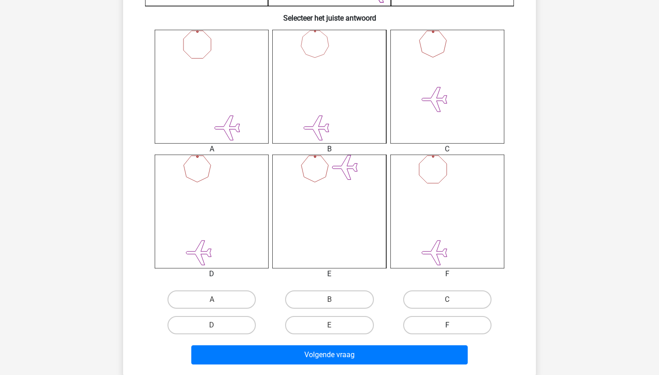
click at [446, 321] on label "F" at bounding box center [447, 325] width 88 height 18
click at [447, 325] on input "F" at bounding box center [450, 328] width 6 height 6
radio input "true"
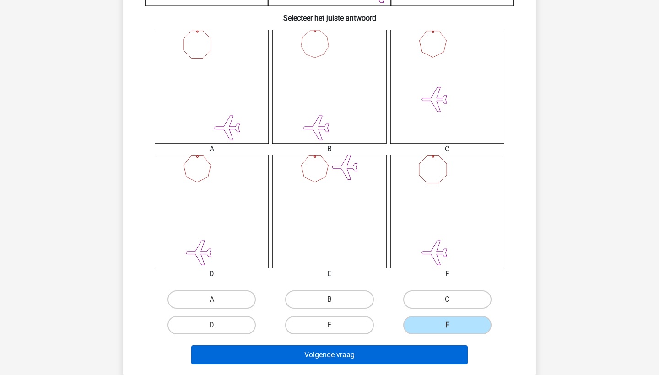
click at [416, 357] on button "Volgende vraag" at bounding box center [329, 354] width 277 height 19
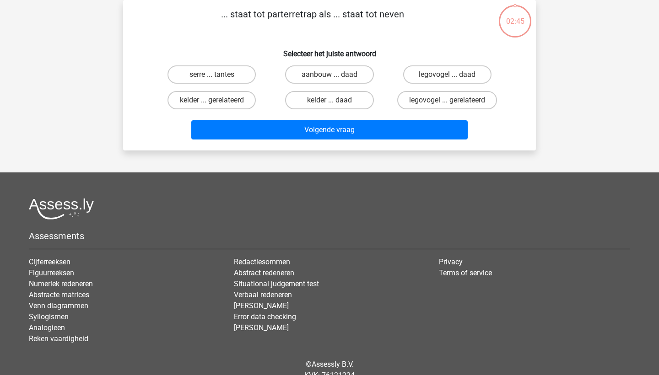
scroll to position [46, 0]
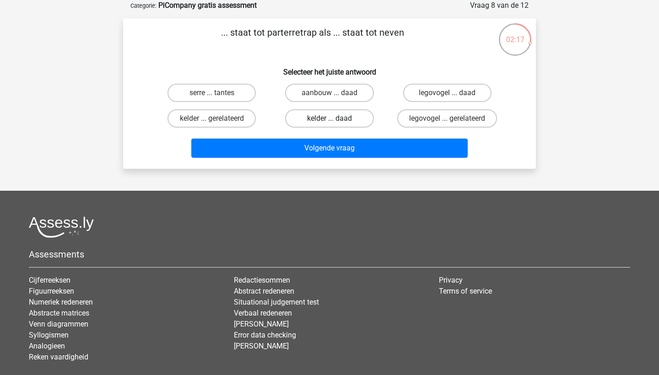
click at [362, 118] on label "kelder ... daad" at bounding box center [329, 118] width 88 height 18
click at [335, 119] on input "kelder ... daad" at bounding box center [332, 122] width 6 height 6
radio input "true"
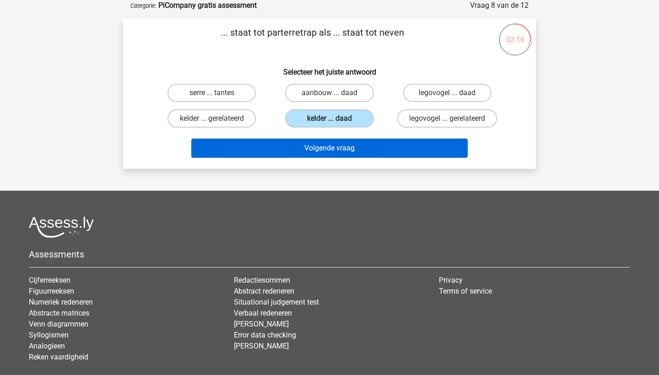
click at [349, 145] on button "Volgende vraag" at bounding box center [329, 148] width 277 height 19
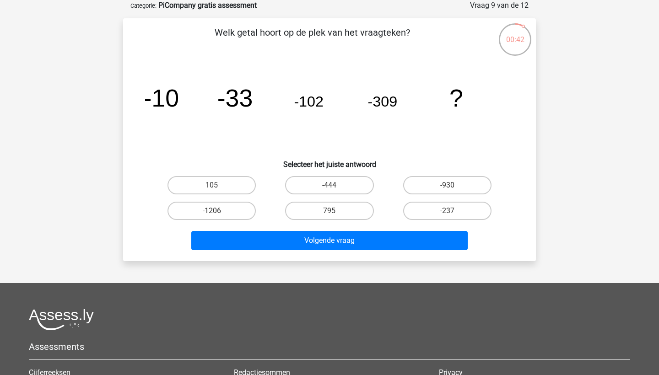
click at [217, 212] on input "-1206" at bounding box center [215, 214] width 6 height 6
radio input "true"
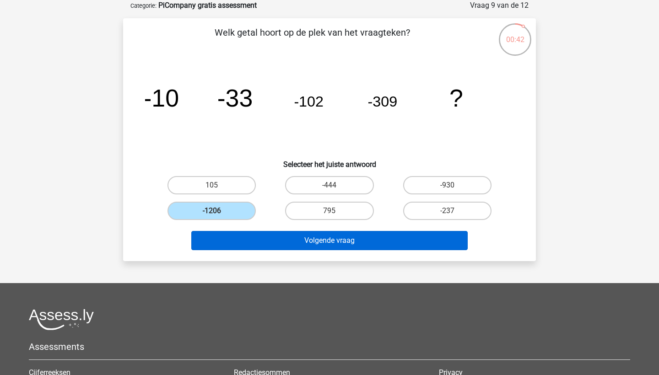
click at [243, 242] on button "Volgende vraag" at bounding box center [329, 240] width 277 height 19
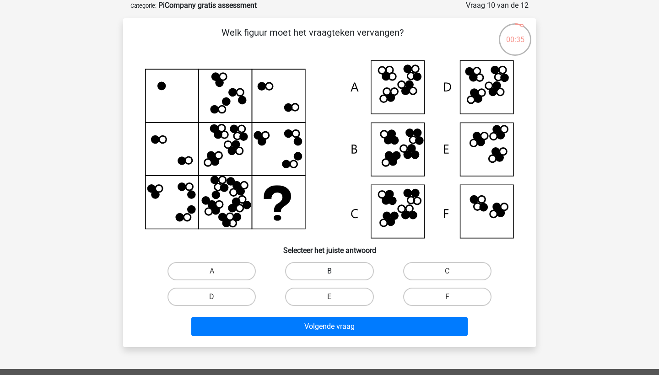
click at [324, 271] on label "B" at bounding box center [329, 271] width 88 height 18
click at [329, 271] on input "B" at bounding box center [332, 274] width 6 height 6
radio input "true"
click at [347, 295] on label "E" at bounding box center [329, 297] width 88 height 18
click at [335, 297] on input "E" at bounding box center [332, 300] width 6 height 6
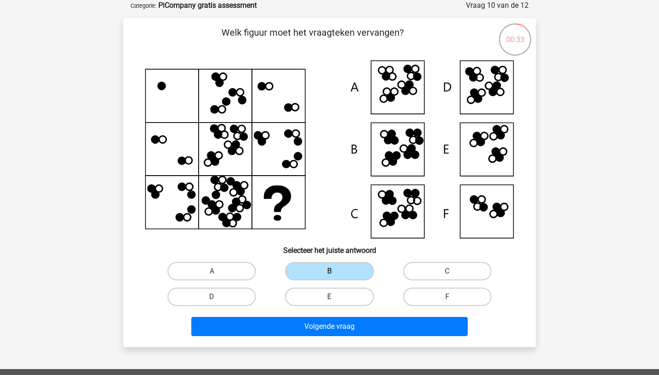
radio input "true"
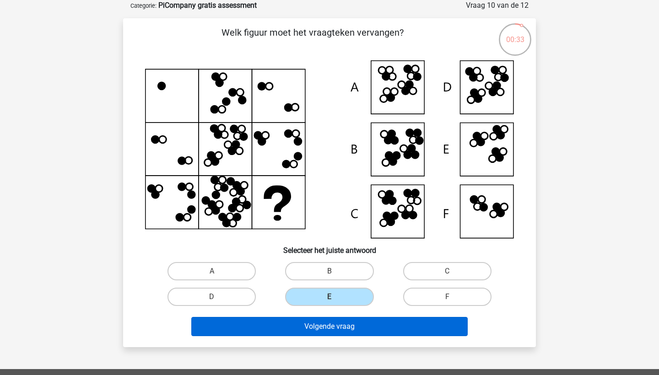
click at [342, 328] on button "Volgende vraag" at bounding box center [329, 326] width 277 height 19
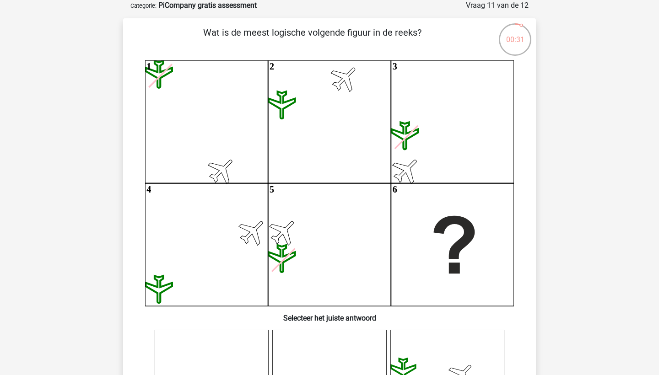
click at [536, 284] on div "00:31 Vraag 11 van de 12 Categorie: PiCompany gratis assessment Wat is de meest…" at bounding box center [329, 338] width 427 height 676
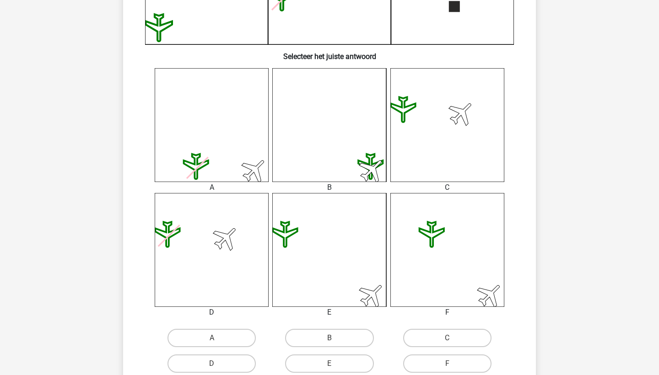
scroll to position [320, 0]
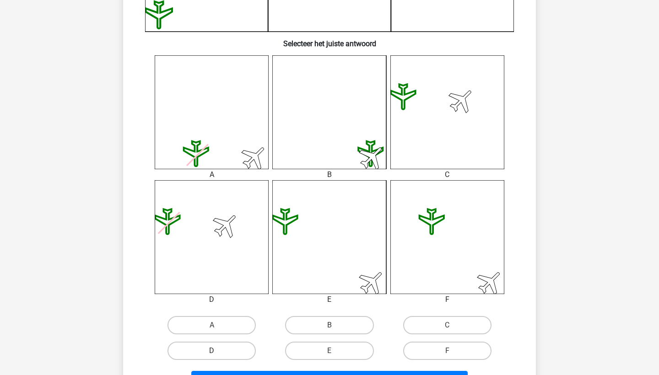
click at [230, 349] on label "D" at bounding box center [211, 351] width 88 height 18
click at [218, 351] on input "D" at bounding box center [215, 354] width 6 height 6
radio input "true"
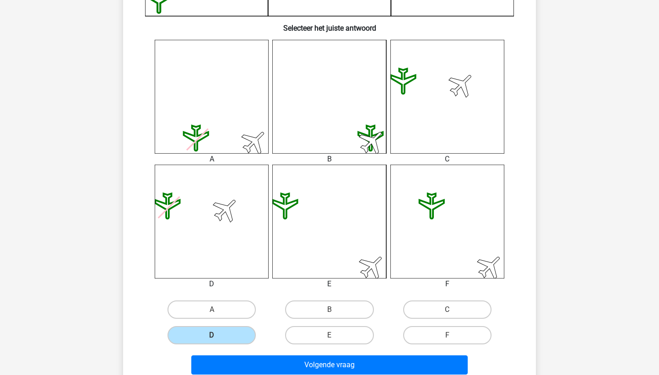
scroll to position [341, 0]
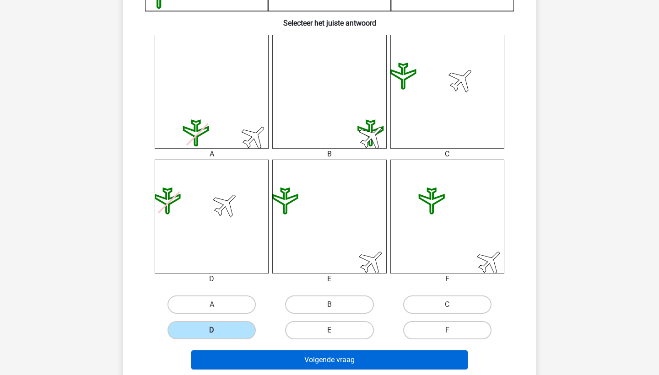
click at [229, 352] on button "Volgende vraag" at bounding box center [329, 359] width 277 height 19
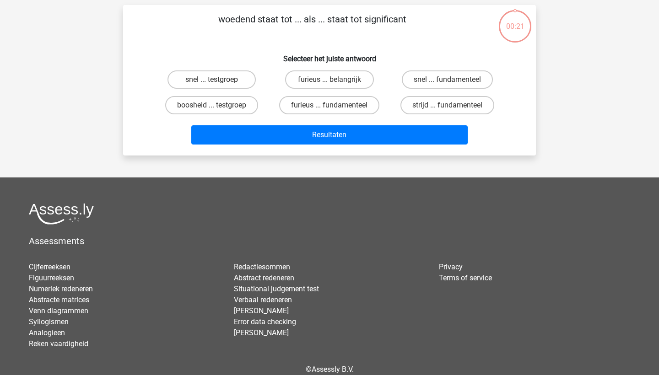
scroll to position [46, 0]
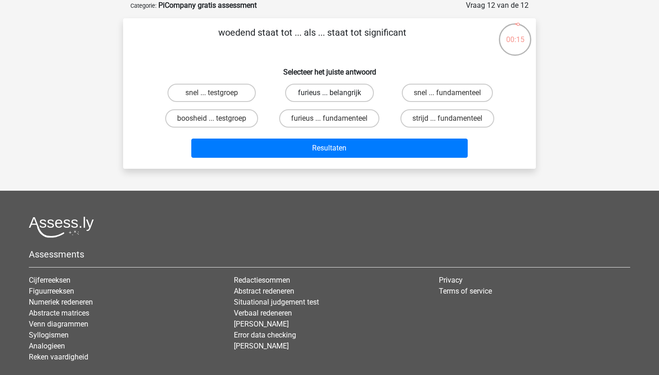
click at [322, 86] on label "furieus ... belangrijk" at bounding box center [329, 93] width 88 height 18
click at [329, 93] on input "furieus ... belangrijk" at bounding box center [332, 96] width 6 height 6
radio input "true"
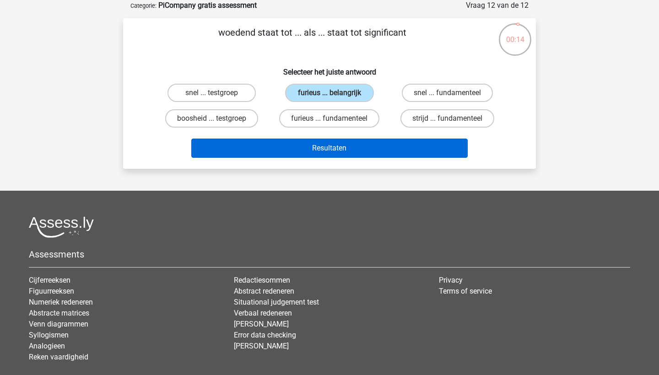
click at [313, 151] on button "Resultaten" at bounding box center [329, 148] width 277 height 19
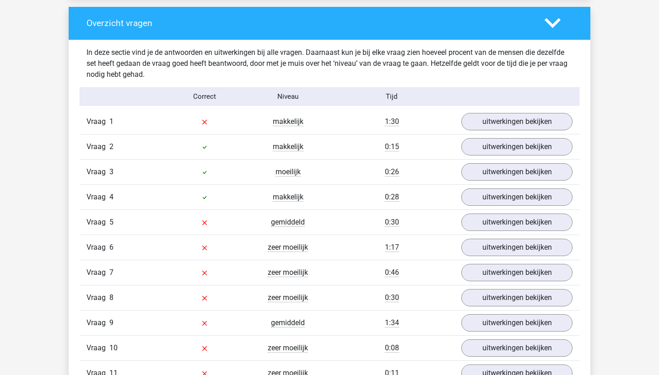
scroll to position [950, 0]
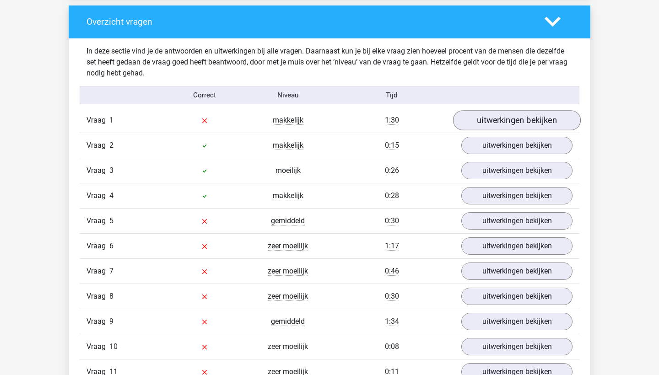
click at [495, 116] on link "uitwerkingen bekijken" at bounding box center [517, 121] width 128 height 20
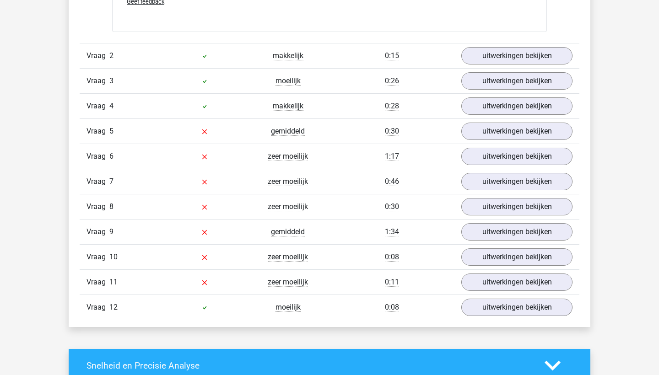
scroll to position [1508, 0]
click at [497, 150] on link "uitwerkingen bekijken" at bounding box center [517, 156] width 128 height 20
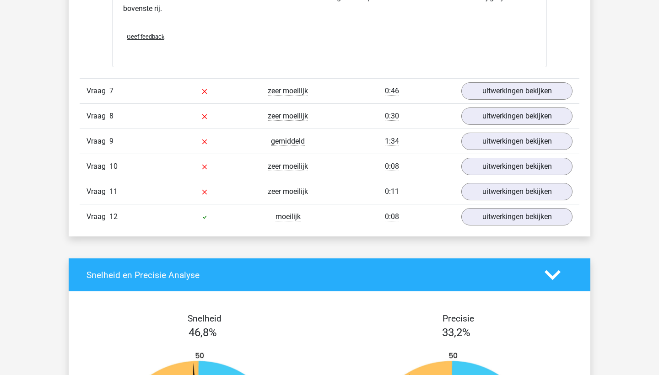
scroll to position [2017, 0]
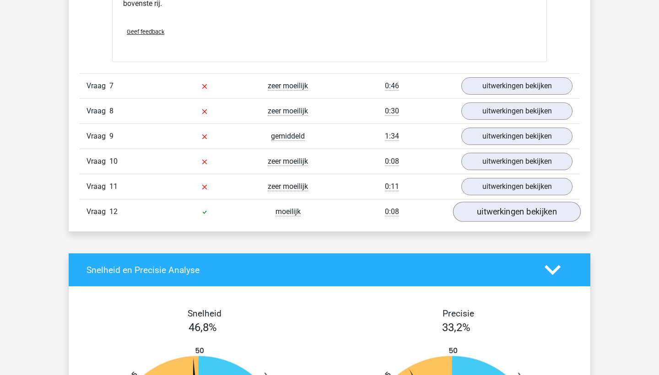
click at [509, 214] on link "uitwerkingen bekijken" at bounding box center [517, 212] width 128 height 20
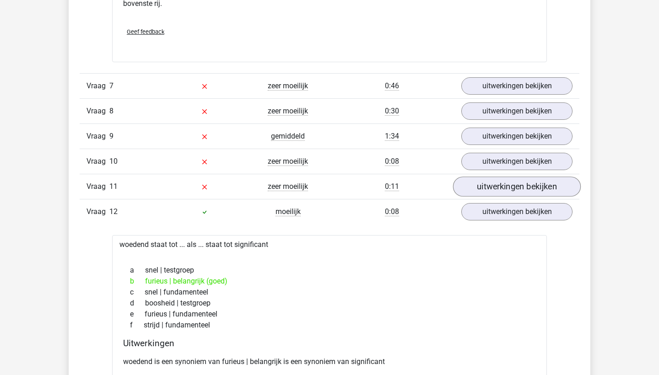
click at [503, 181] on link "uitwerkingen bekijken" at bounding box center [517, 187] width 128 height 20
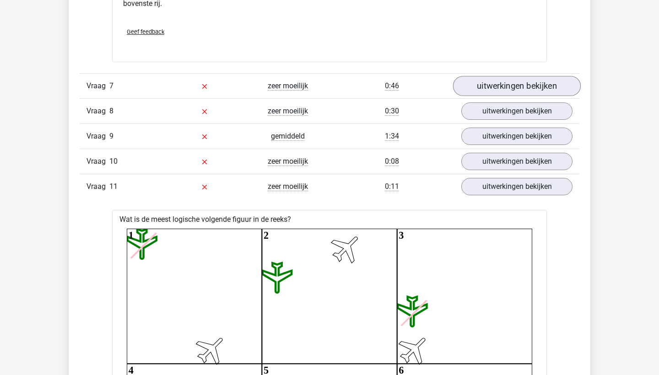
click at [490, 83] on link "uitwerkingen bekijken" at bounding box center [517, 86] width 128 height 20
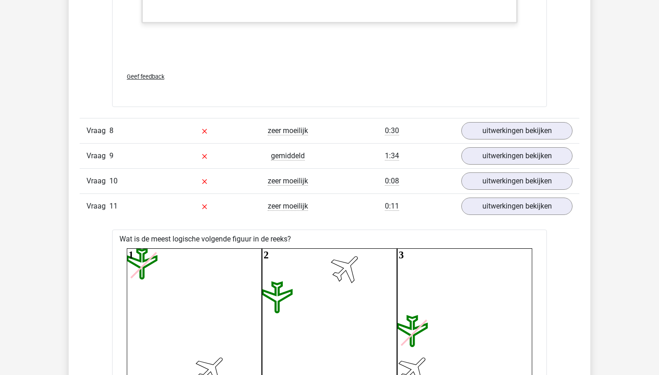
scroll to position [2944, 0]
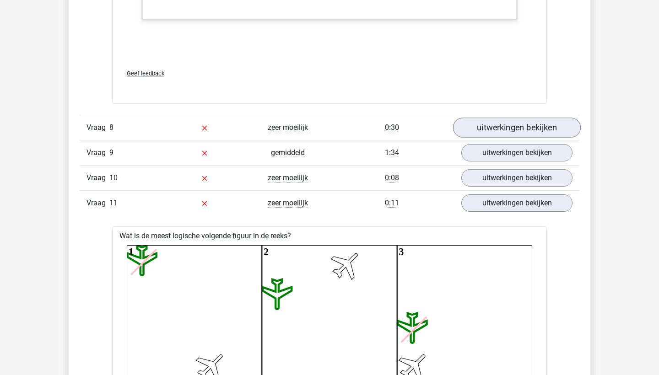
click at [514, 138] on link "uitwerkingen bekijken" at bounding box center [517, 128] width 128 height 20
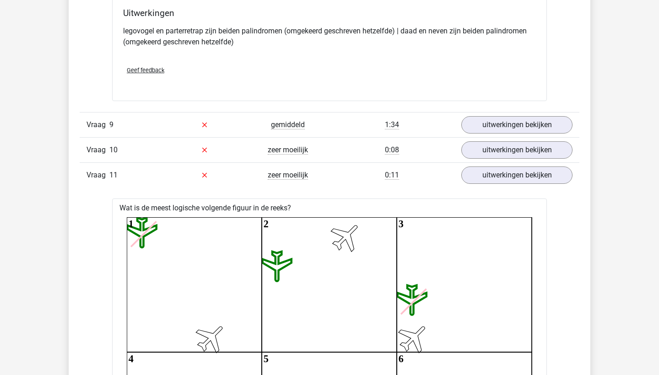
scroll to position [3196, 0]
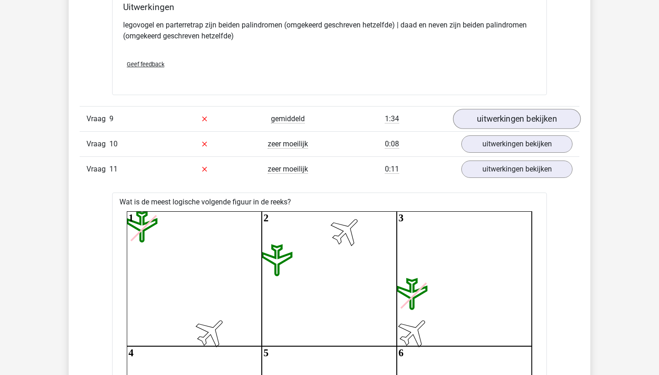
click at [495, 129] on link "uitwerkingen bekijken" at bounding box center [517, 119] width 128 height 20
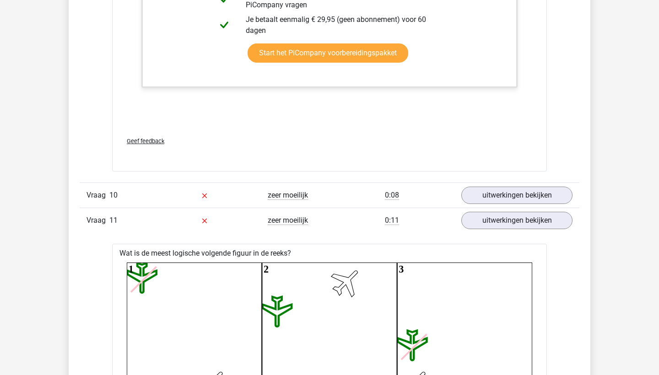
scroll to position [3705, 0]
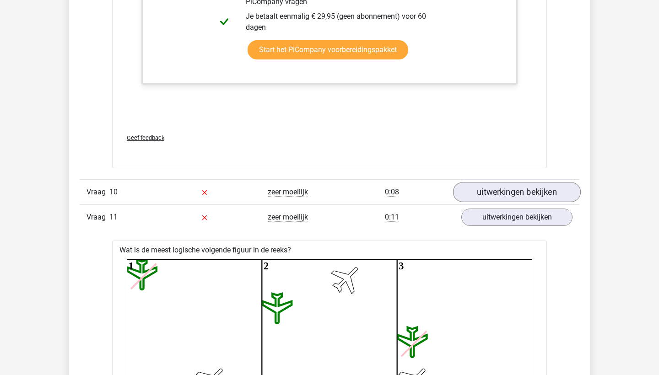
click at [535, 202] on link "uitwerkingen bekijken" at bounding box center [517, 192] width 128 height 20
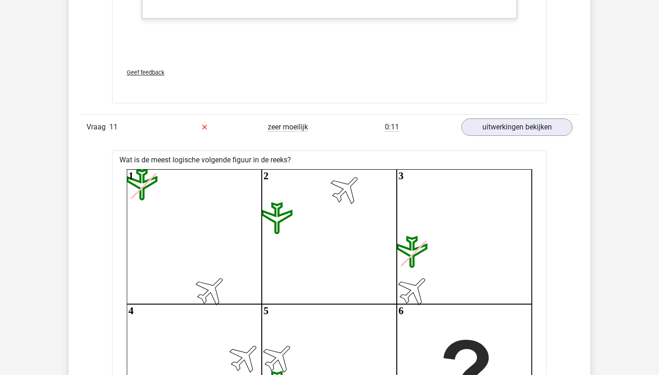
scroll to position [4457, 0]
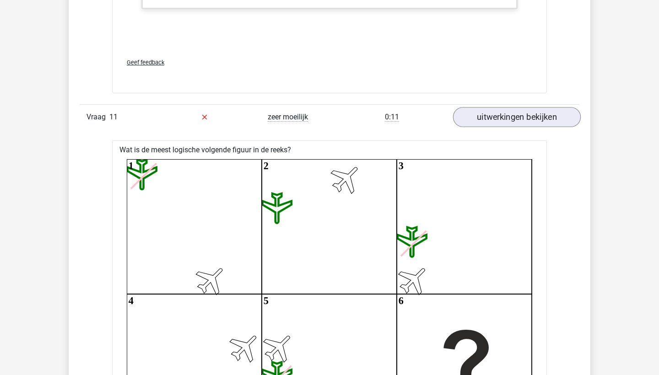
click at [546, 127] on link "uitwerkingen bekijken" at bounding box center [517, 117] width 128 height 20
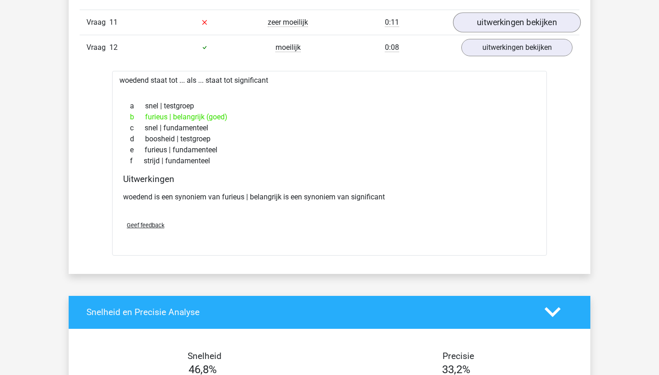
scroll to position [4556, 0]
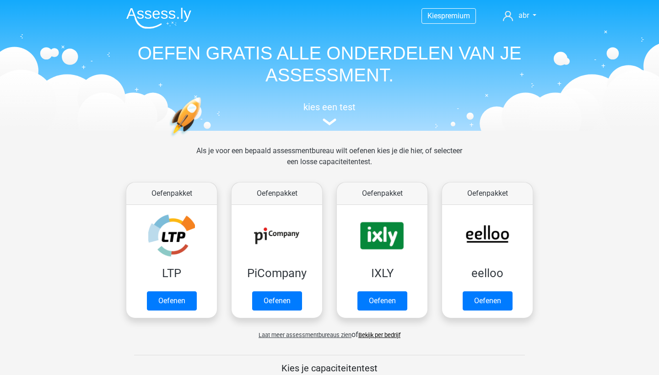
scroll to position [64, 0]
